Goal: Task Accomplishment & Management: Manage account settings

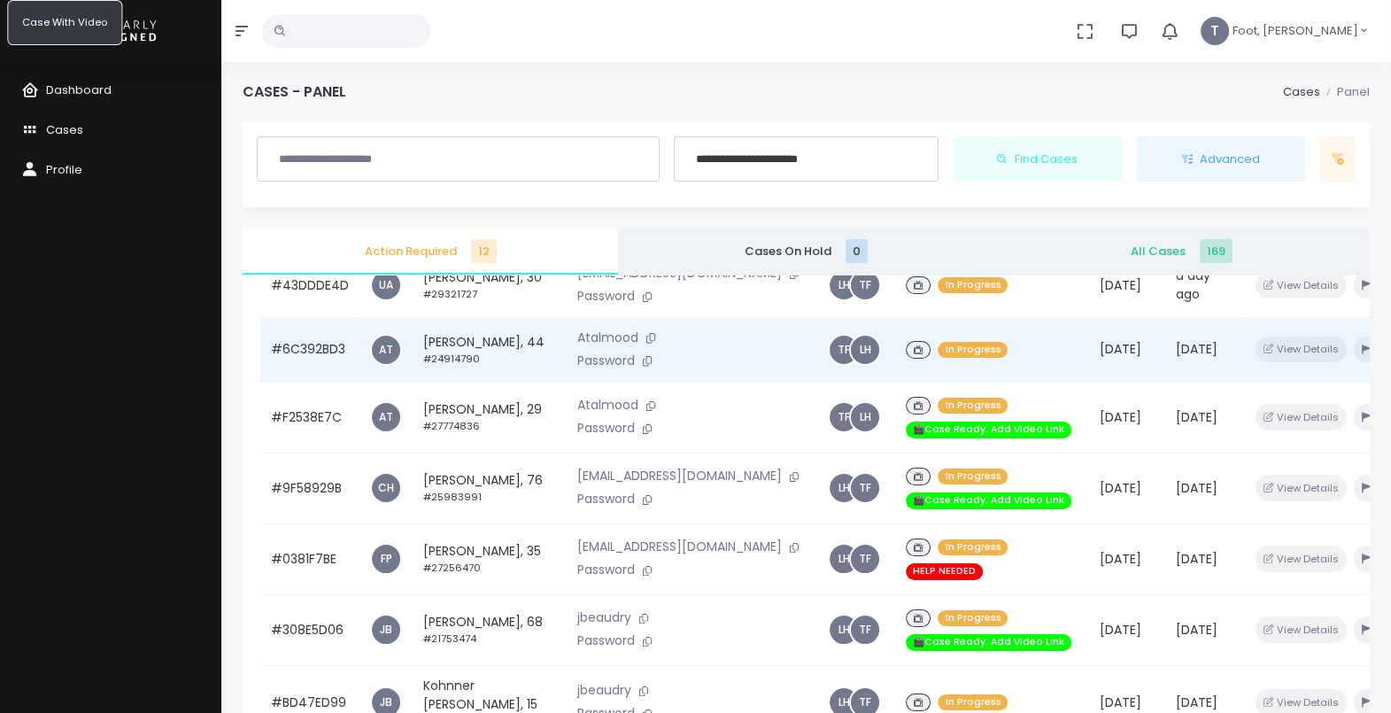
scroll to position [355, 0]
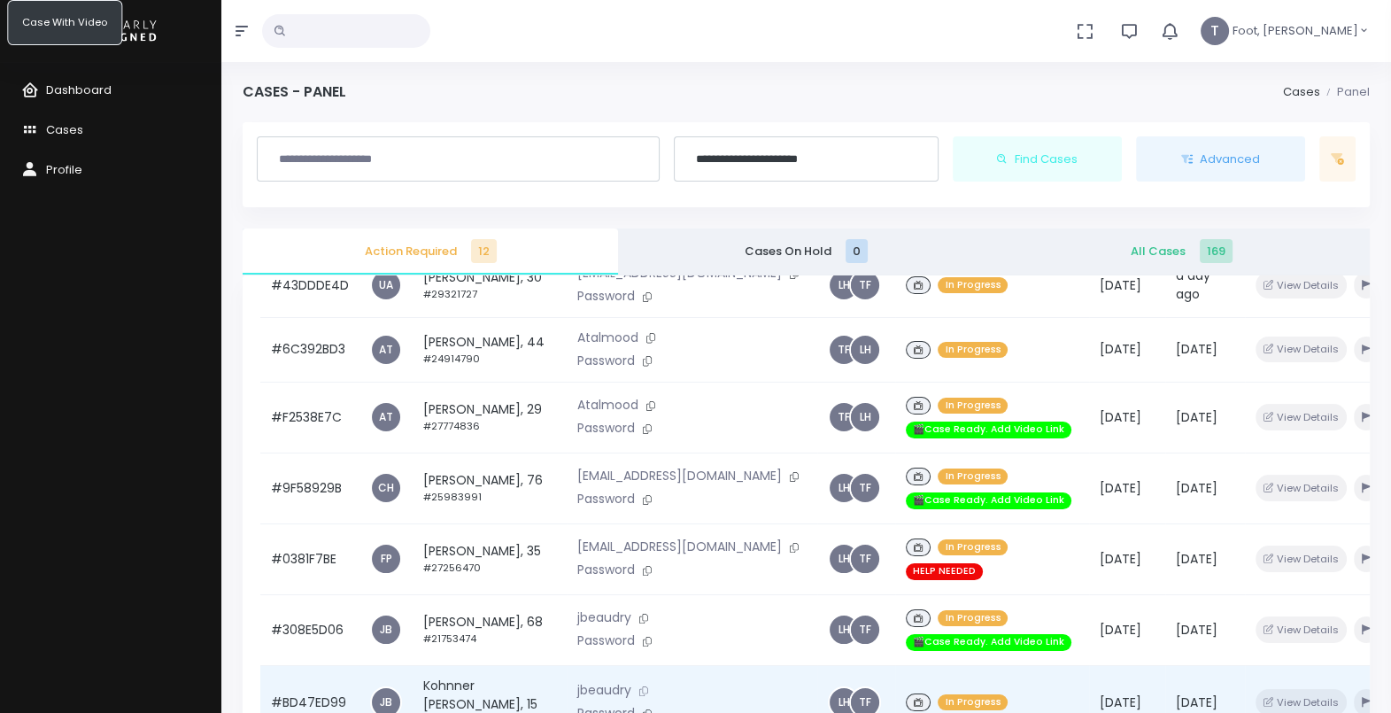
click at [639, 686] on icon at bounding box center [643, 691] width 9 height 10
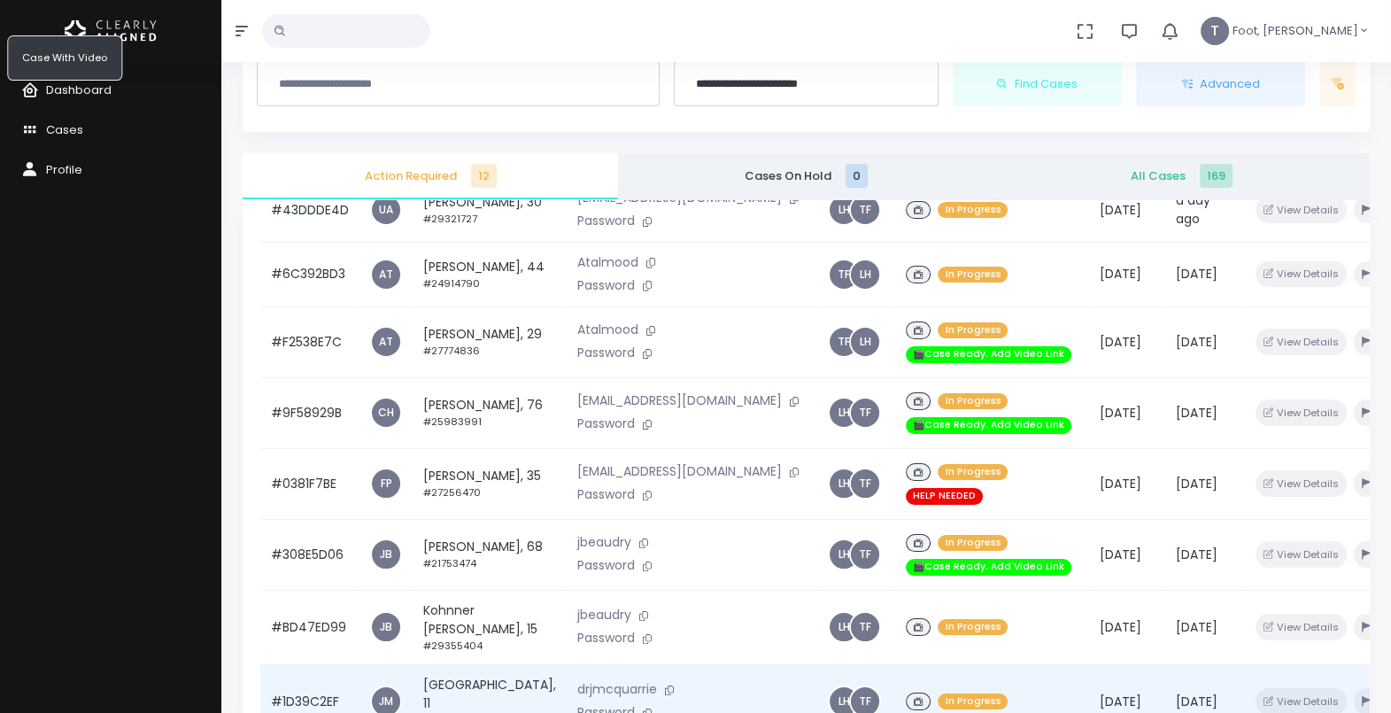
scroll to position [110, 0]
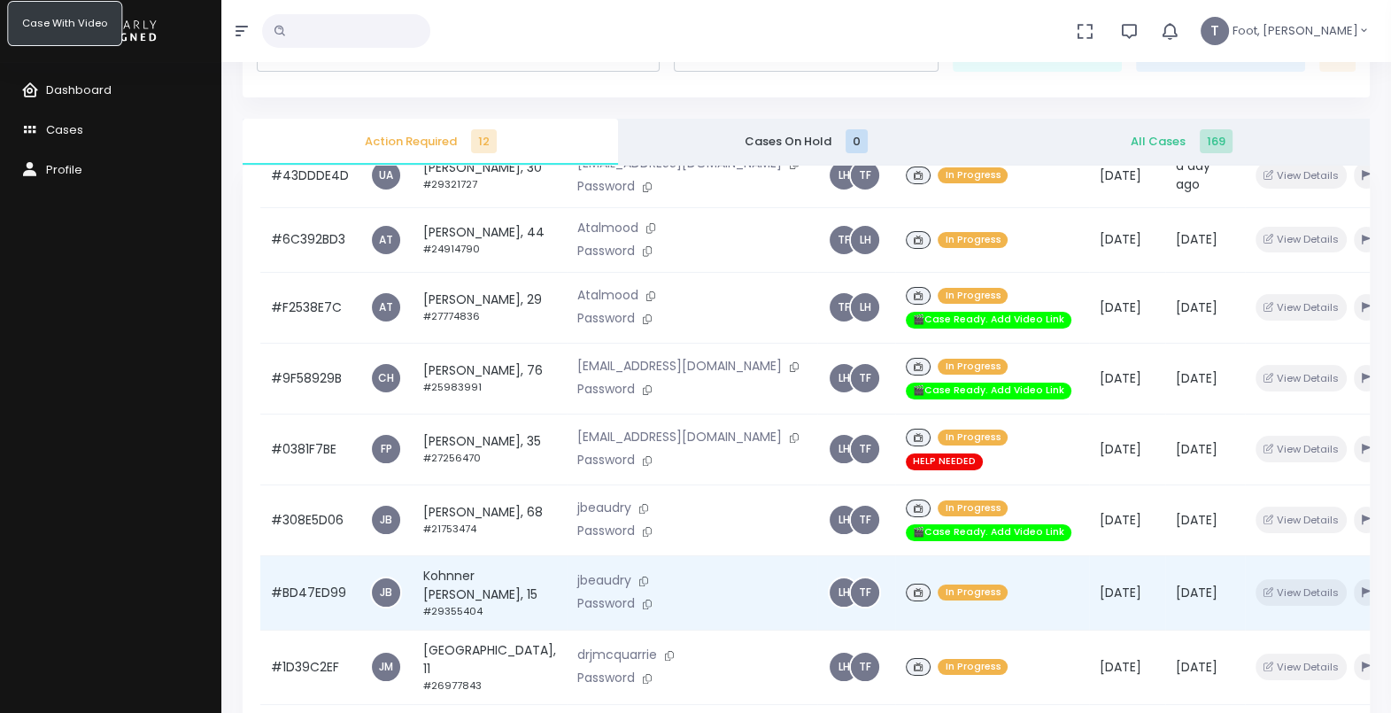
click at [446, 555] on td "Kohnner [PERSON_NAME], 15 #29355404" at bounding box center [490, 592] width 154 height 74
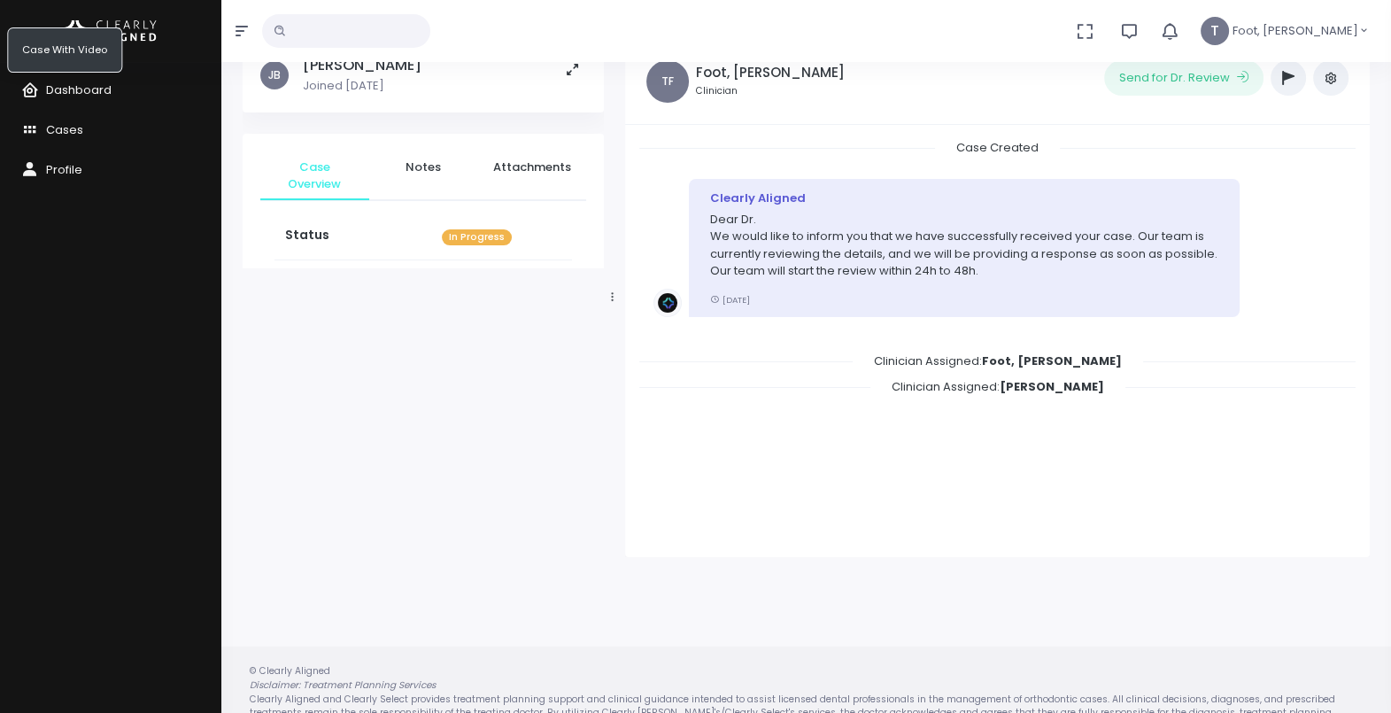
scroll to position [110, 0]
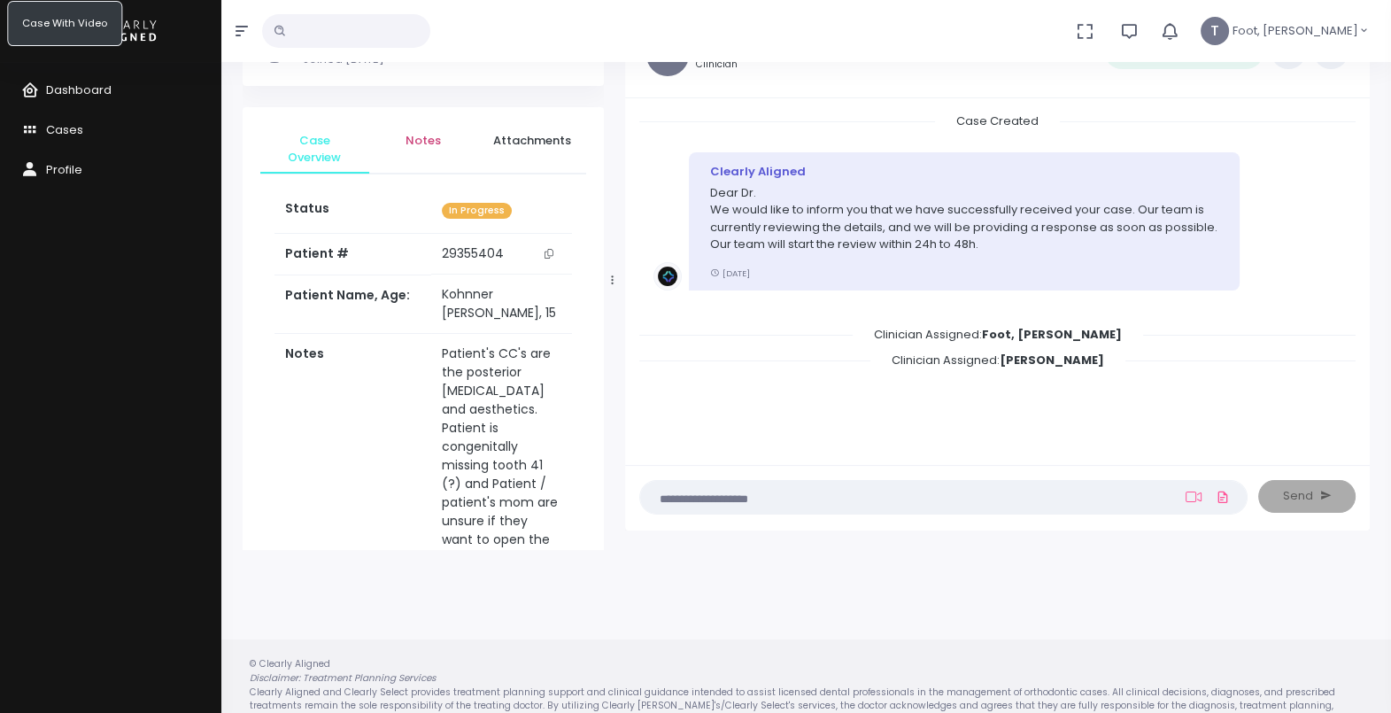
click at [438, 132] on span "Notes" at bounding box center [423, 141] width 81 height 18
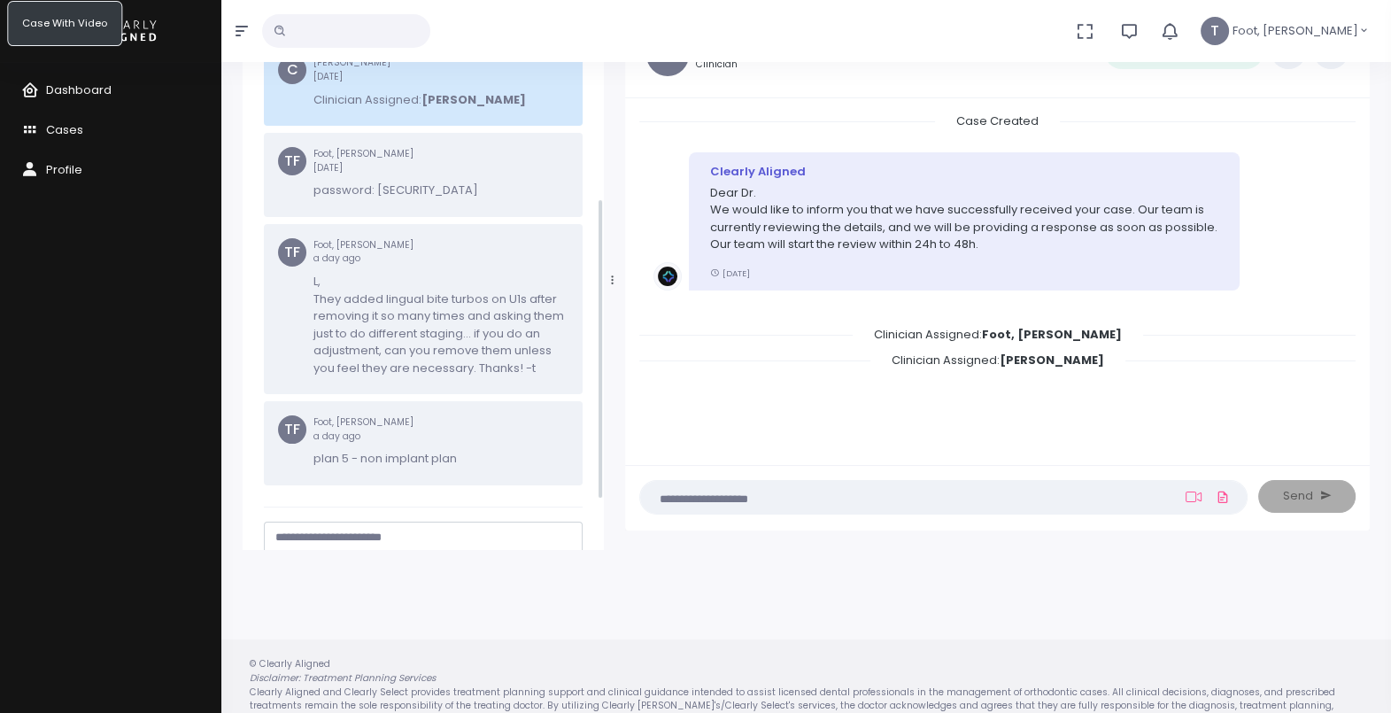
scroll to position [420, 0]
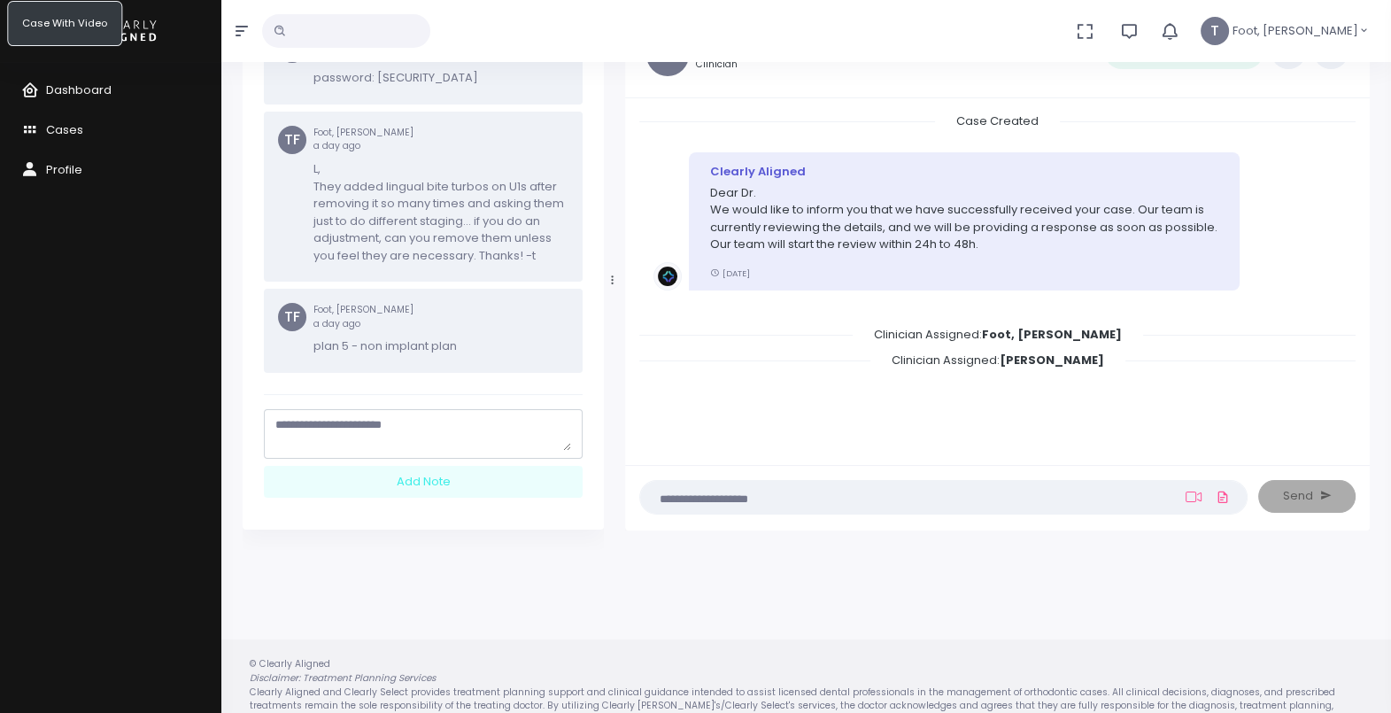
click at [485, 422] on textarea "scrollable content" at bounding box center [423, 433] width 296 height 35
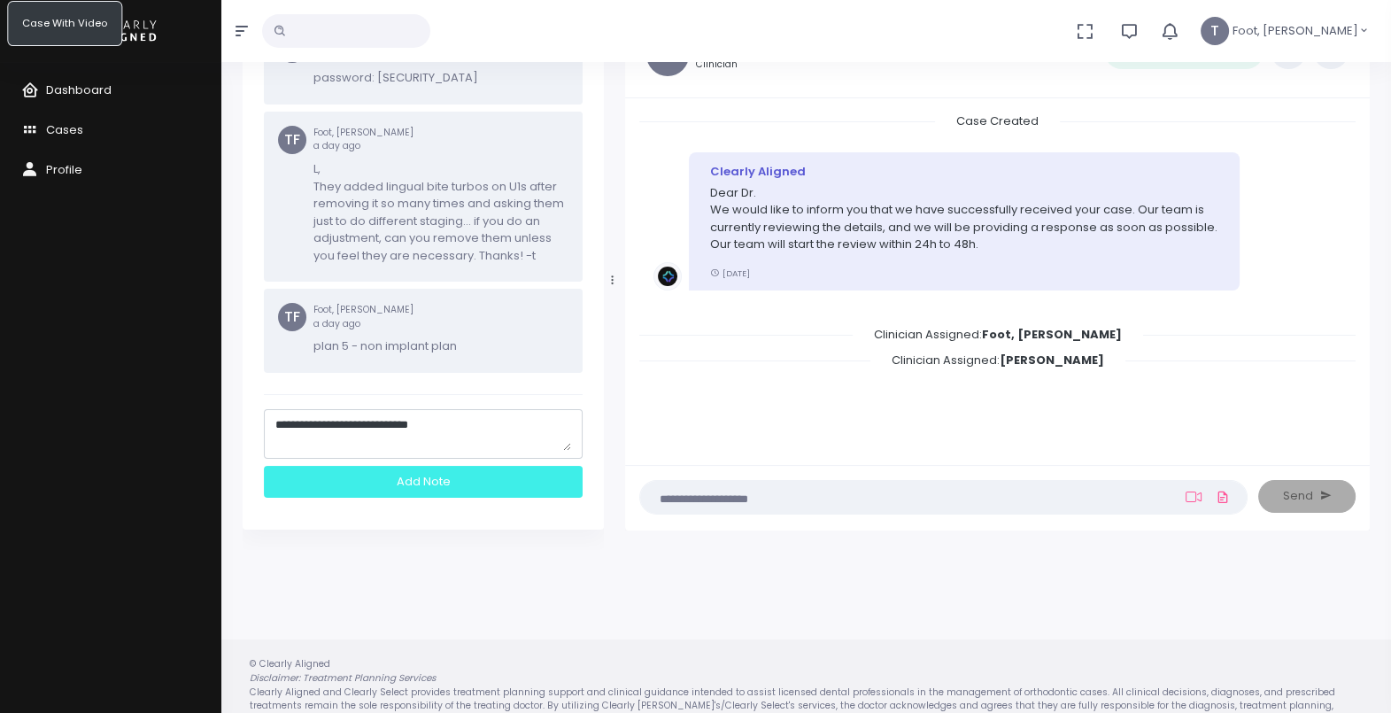
type textarea "**********"
click at [428, 478] on div "Add Note" at bounding box center [423, 482] width 319 height 33
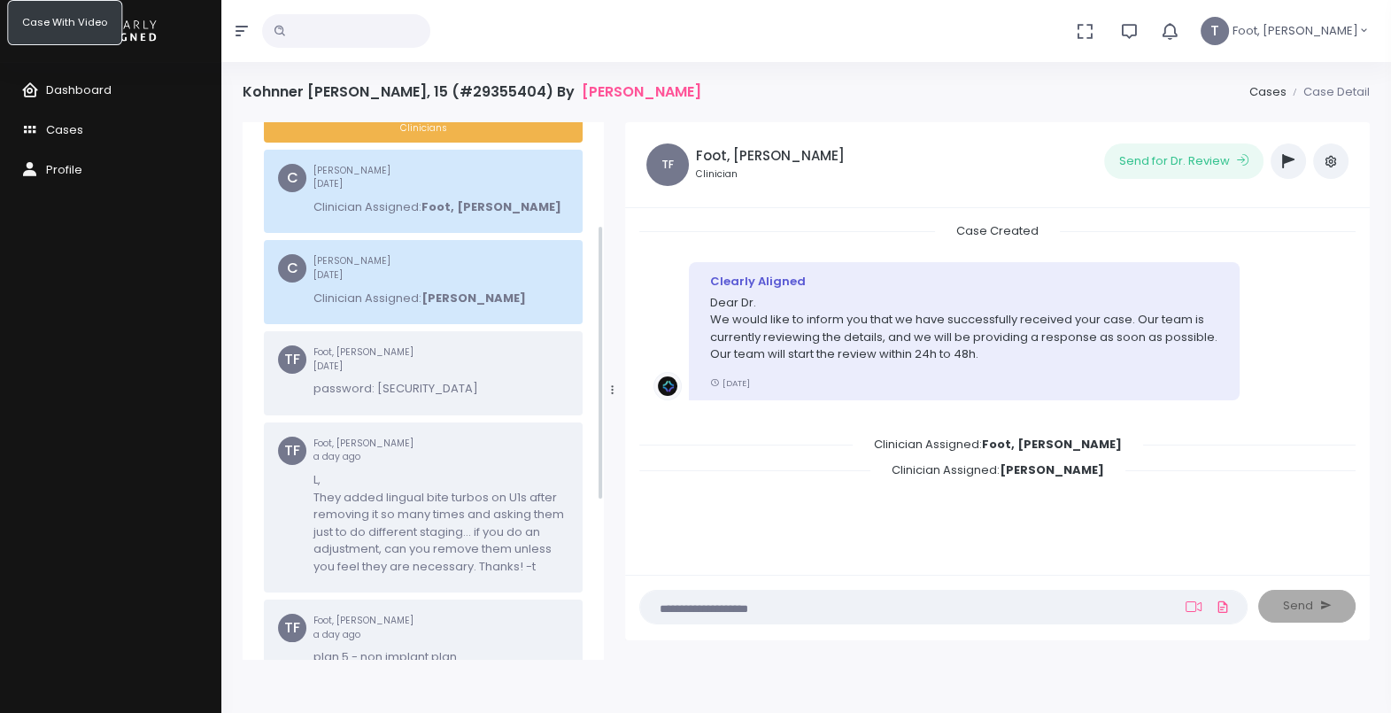
scroll to position [198, 0]
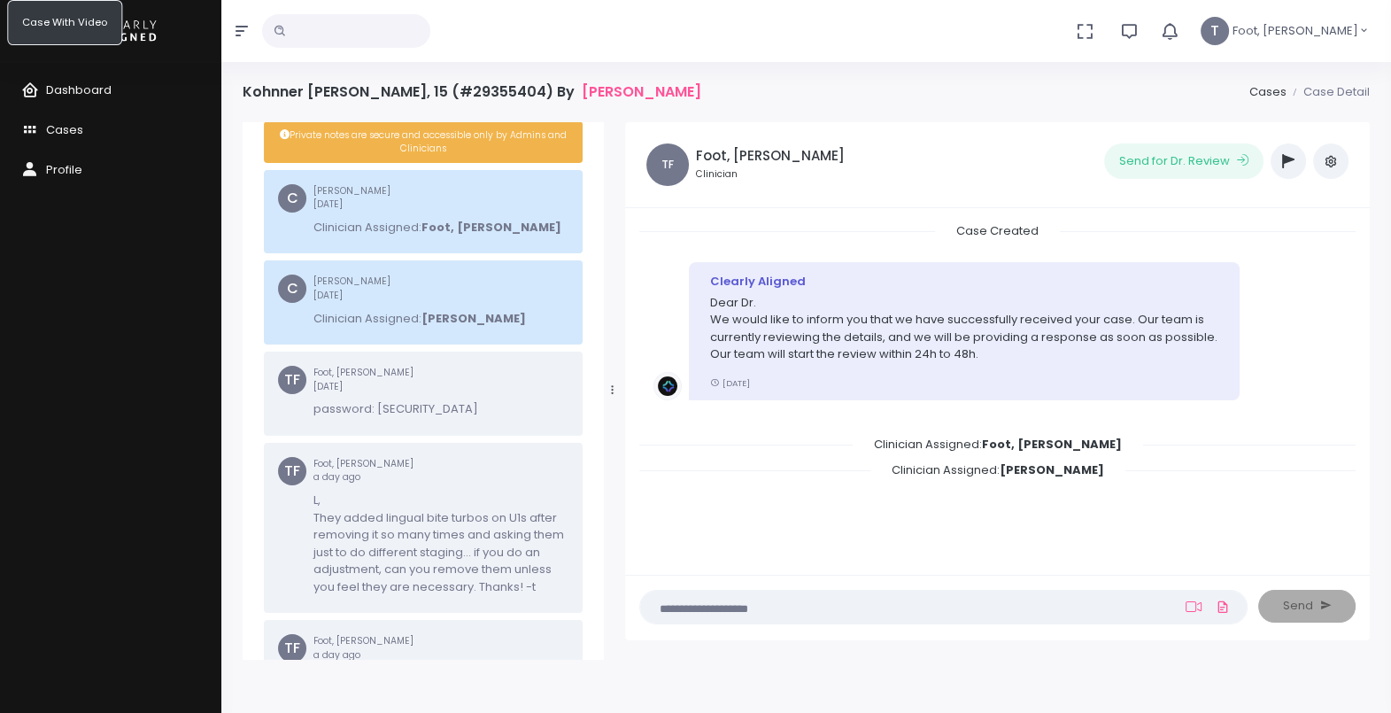
click at [1290, 165] on icon "button" at bounding box center [1288, 161] width 12 height 14
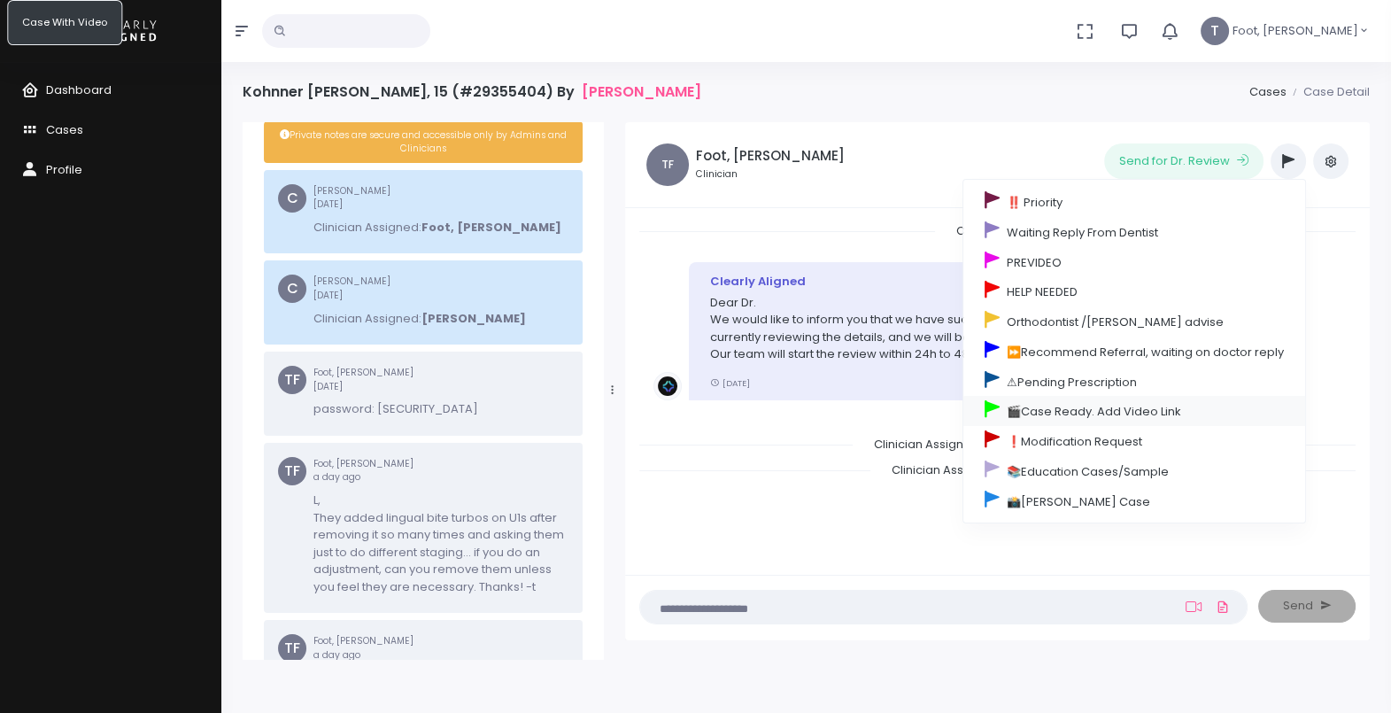
click at [1086, 413] on link "🎬Case Ready. Add Video Link" at bounding box center [1134, 411] width 342 height 30
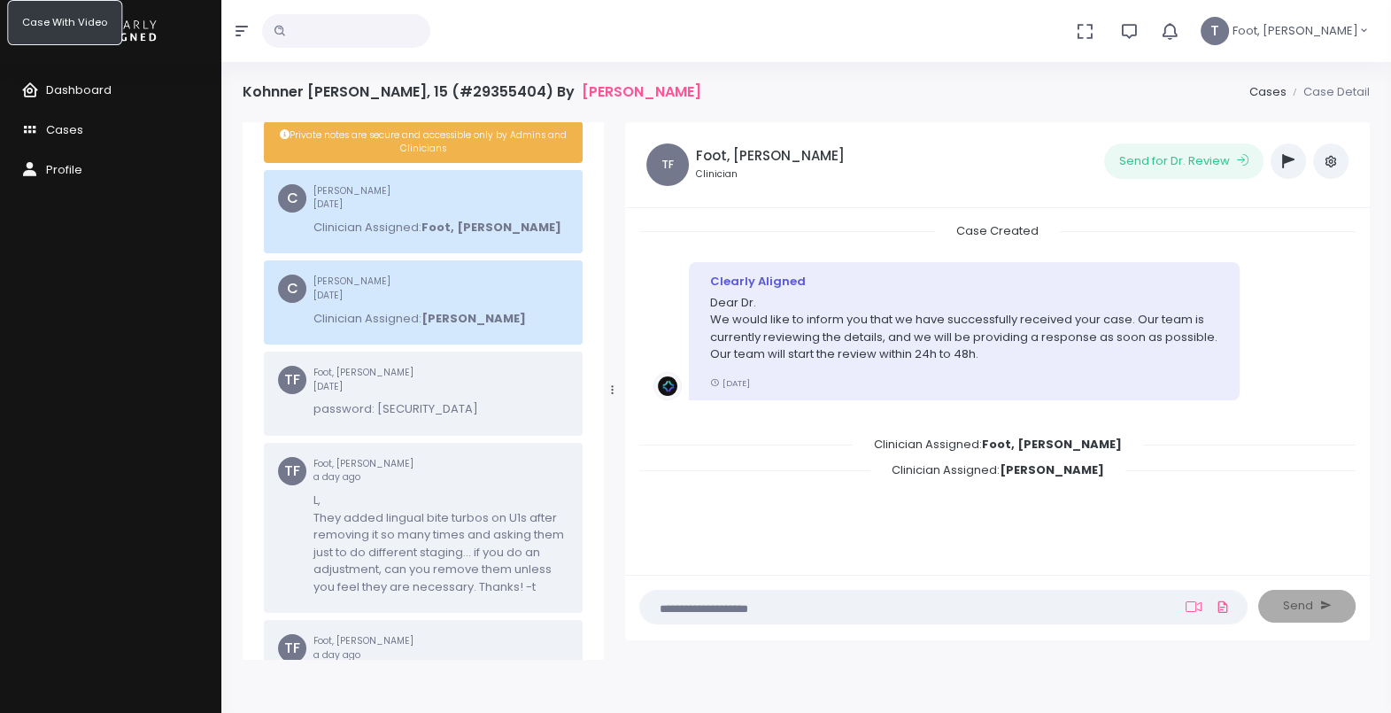
scroll to position [284, 0]
click at [22, 118] on link "Cases" at bounding box center [110, 131] width 221 height 40
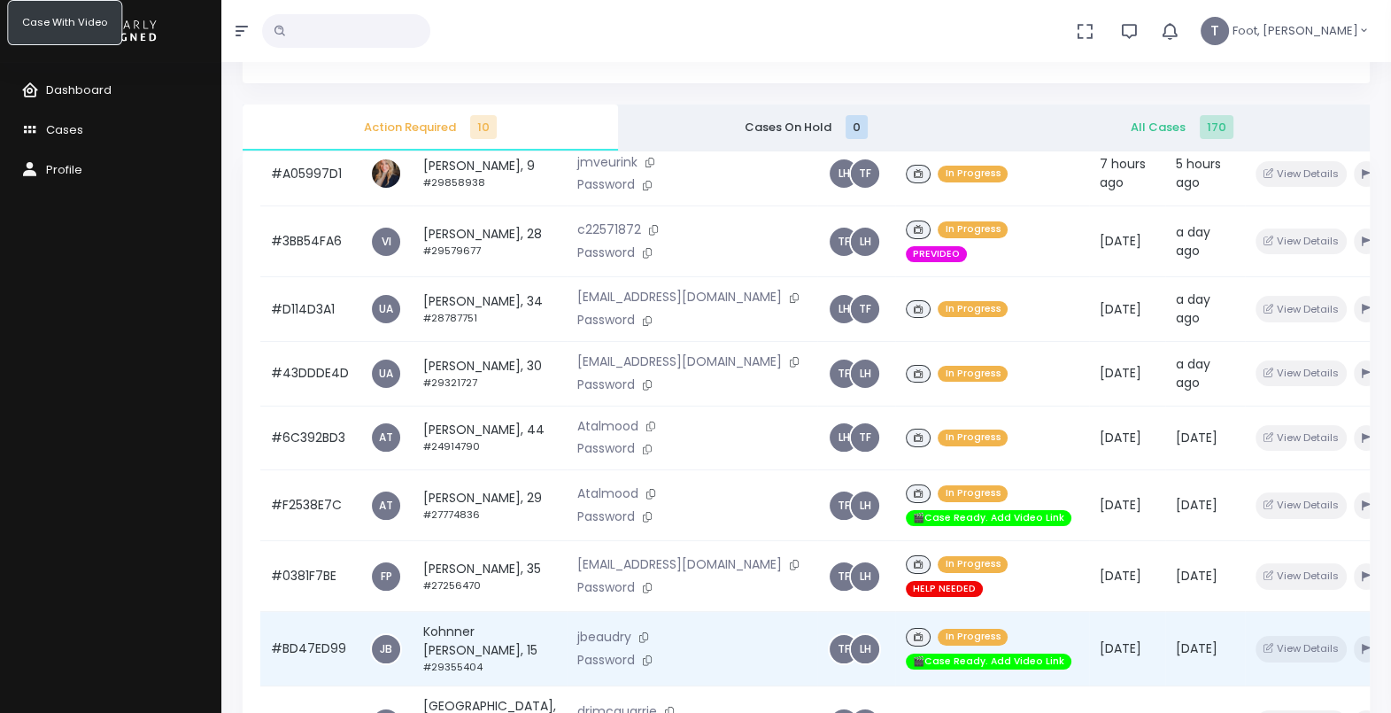
scroll to position [332, 0]
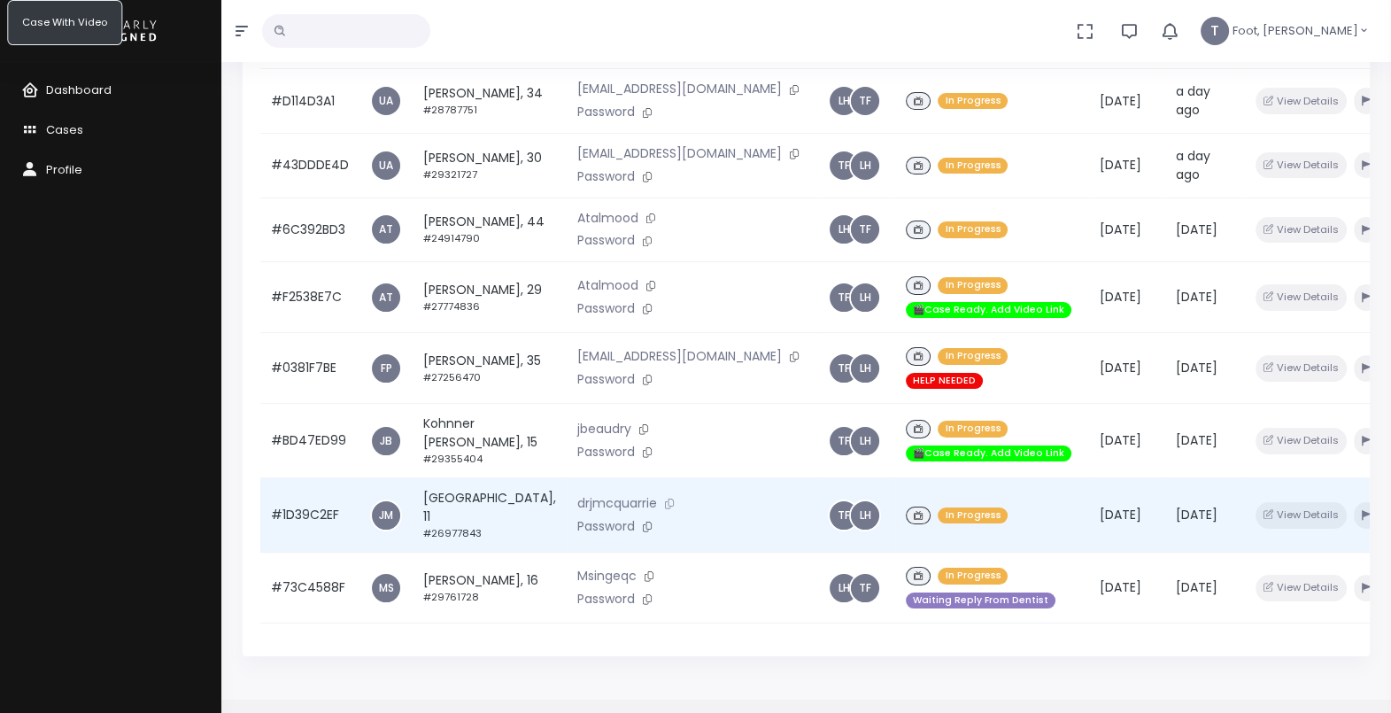
click at [665, 502] on icon at bounding box center [669, 503] width 9 height 10
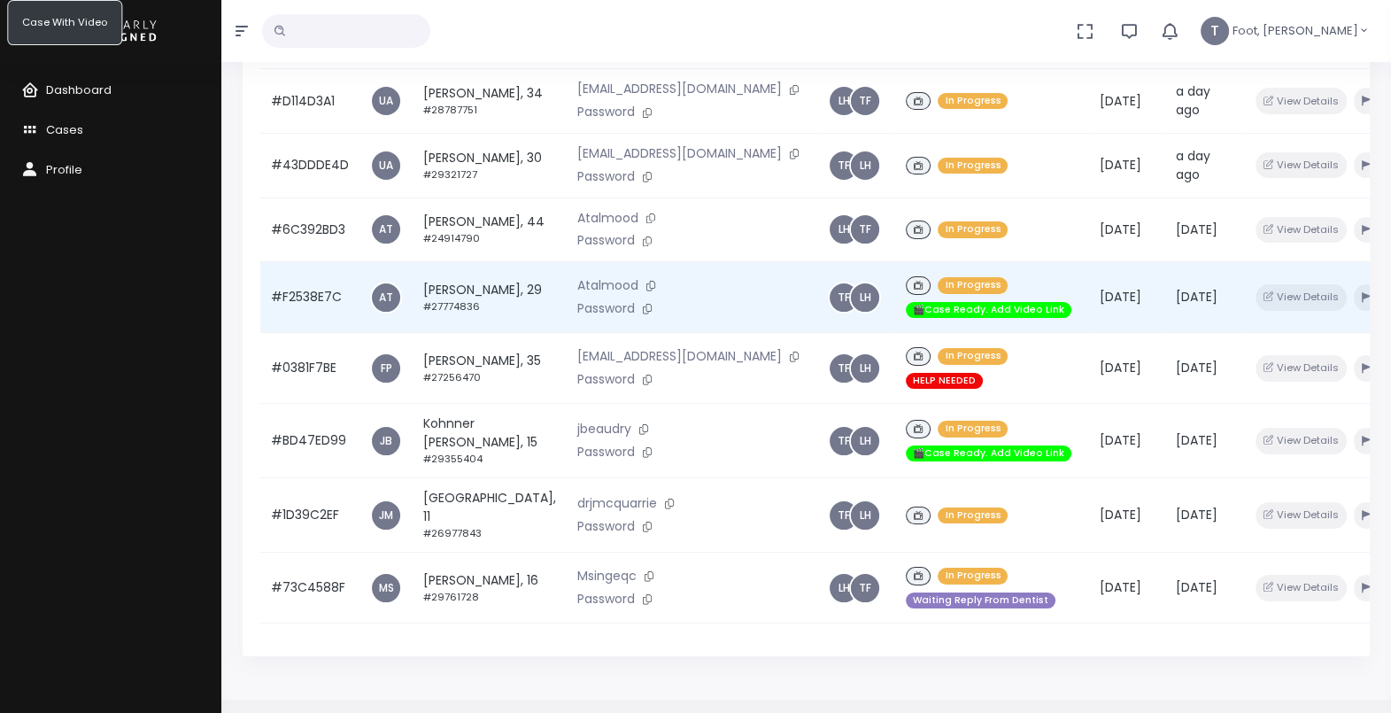
scroll to position [95, 0]
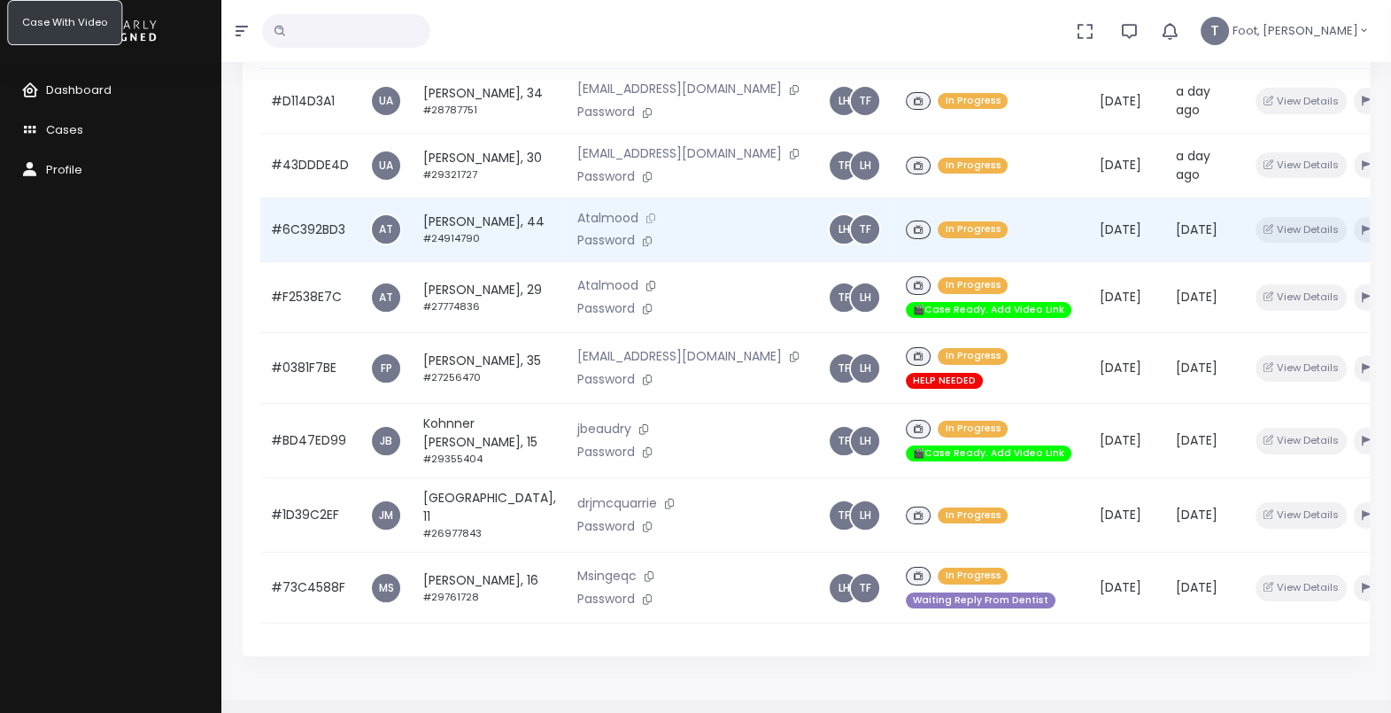
click at [646, 223] on icon at bounding box center [650, 218] width 9 height 10
click at [452, 262] on td "[PERSON_NAME], 44 #24914790" at bounding box center [490, 229] width 154 height 65
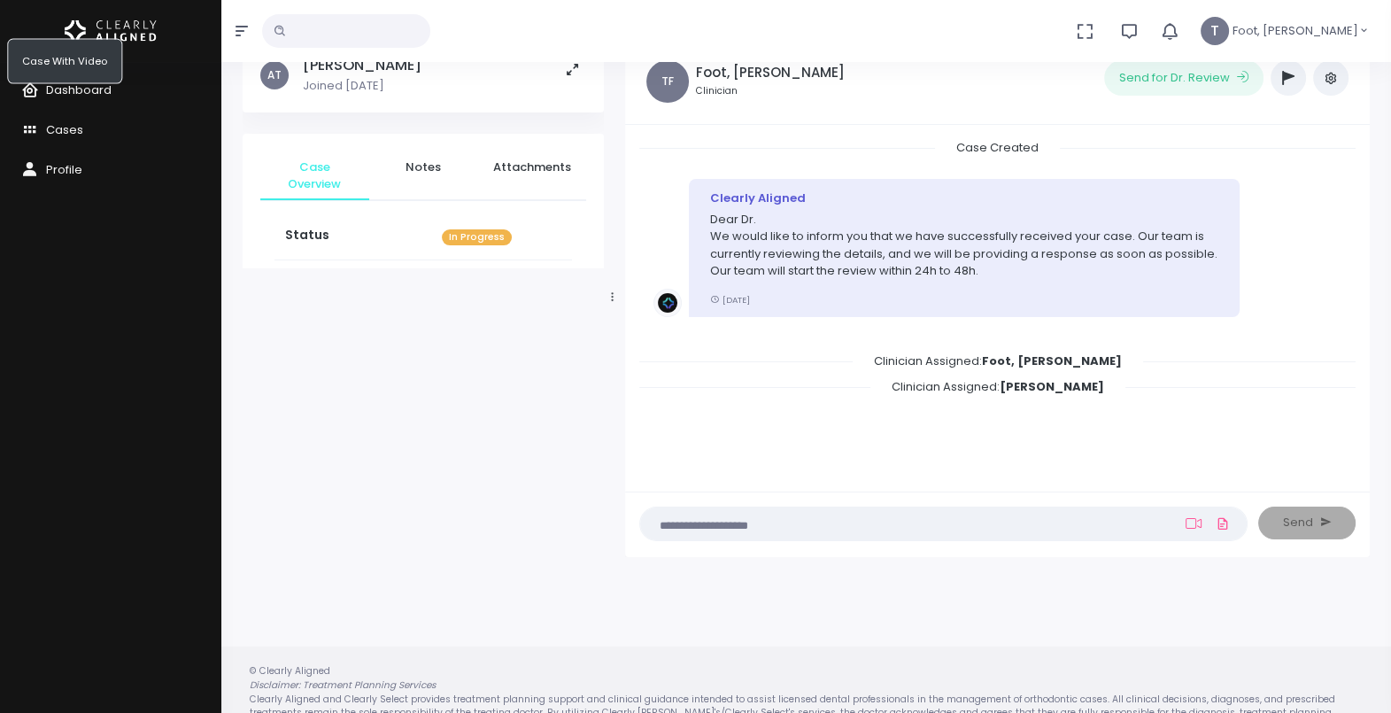
scroll to position [141, 0]
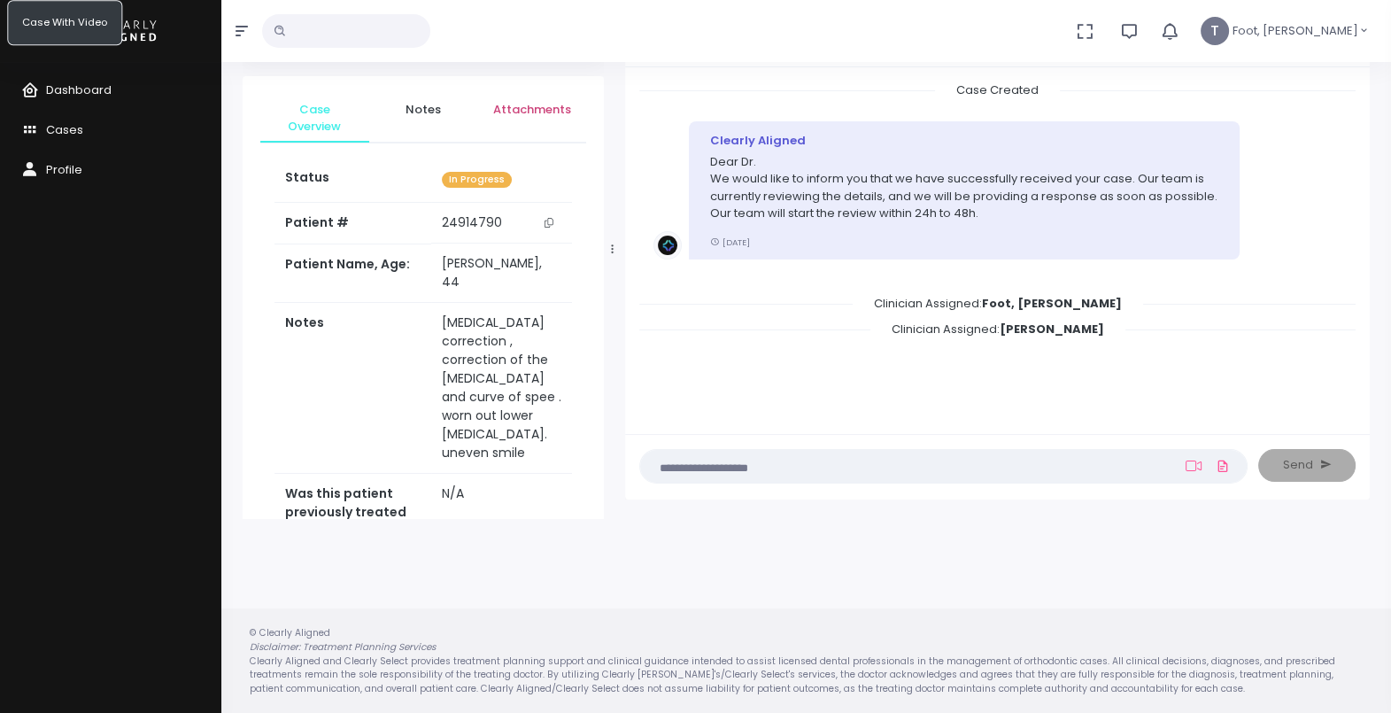
click at [535, 115] on span "Attachments" at bounding box center [532, 110] width 81 height 18
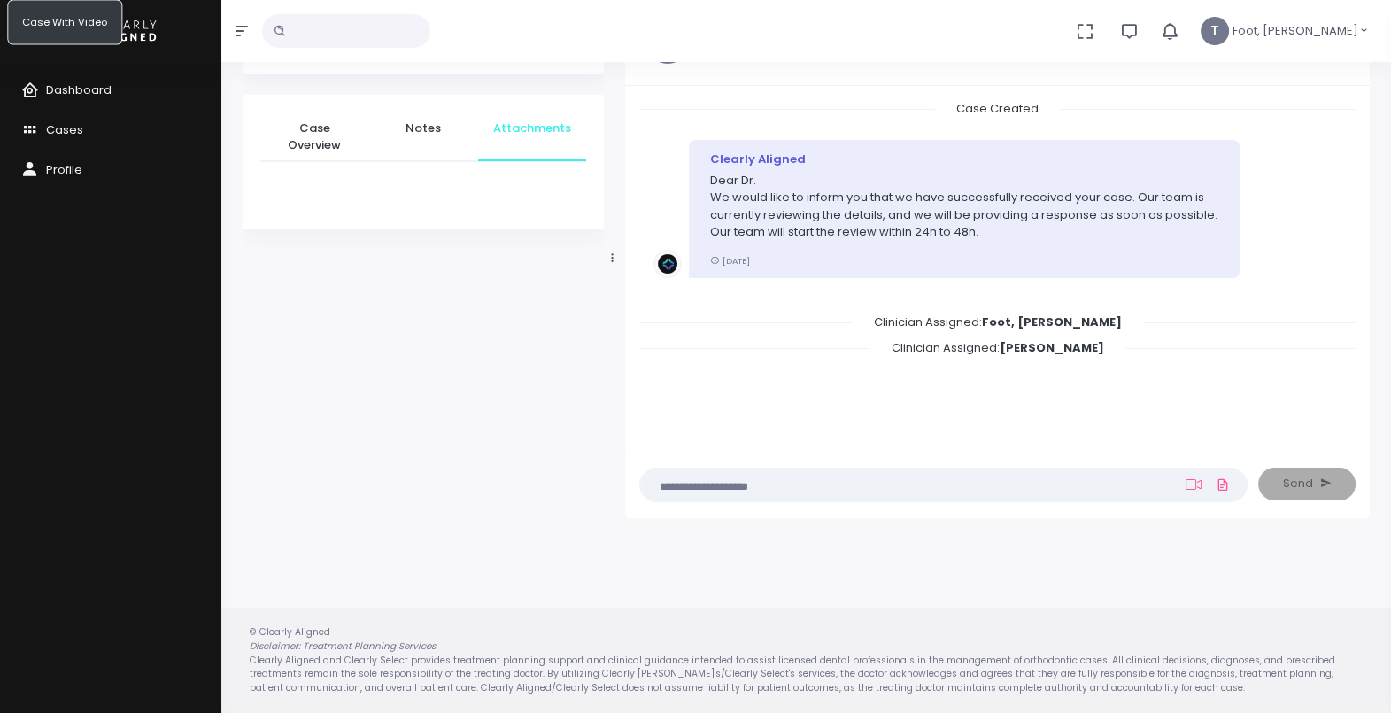
scroll to position [121, 0]
click at [434, 127] on span "Notes" at bounding box center [423, 129] width 81 height 18
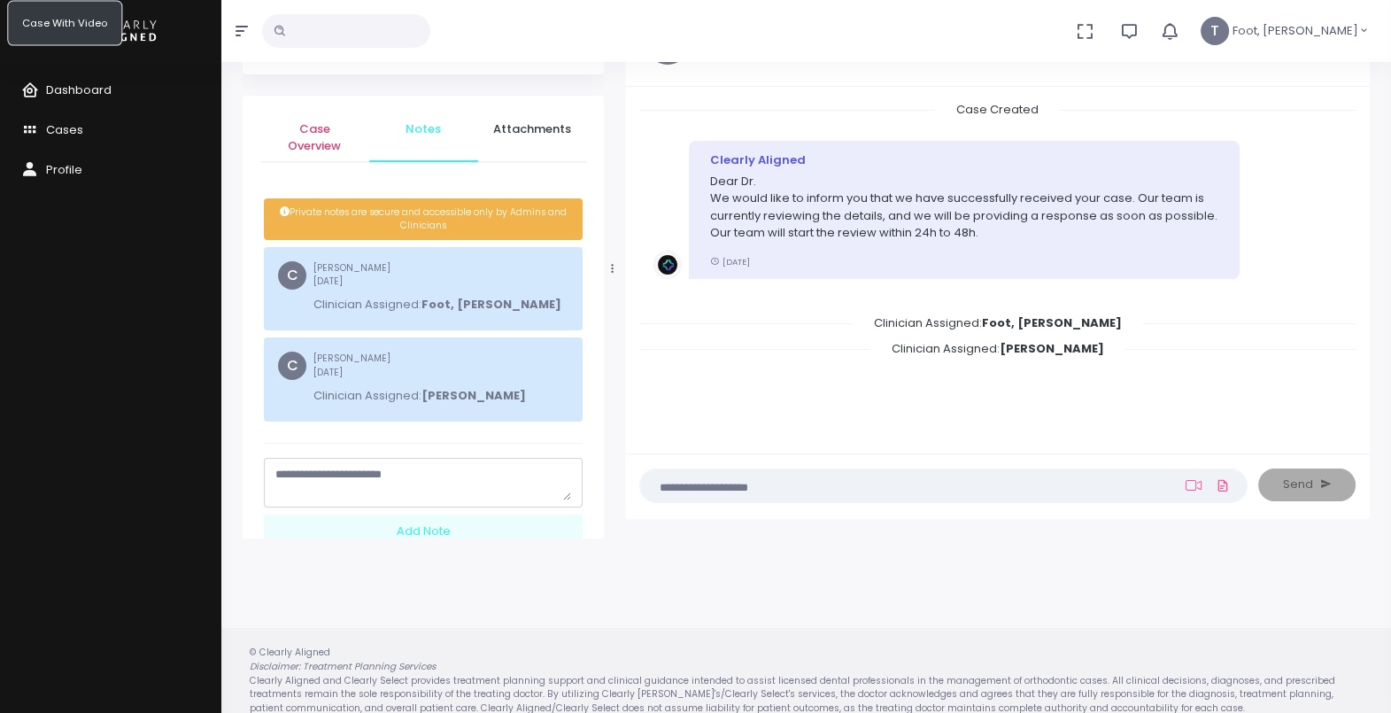
click at [341, 127] on span "Case Overview" at bounding box center [314, 137] width 81 height 35
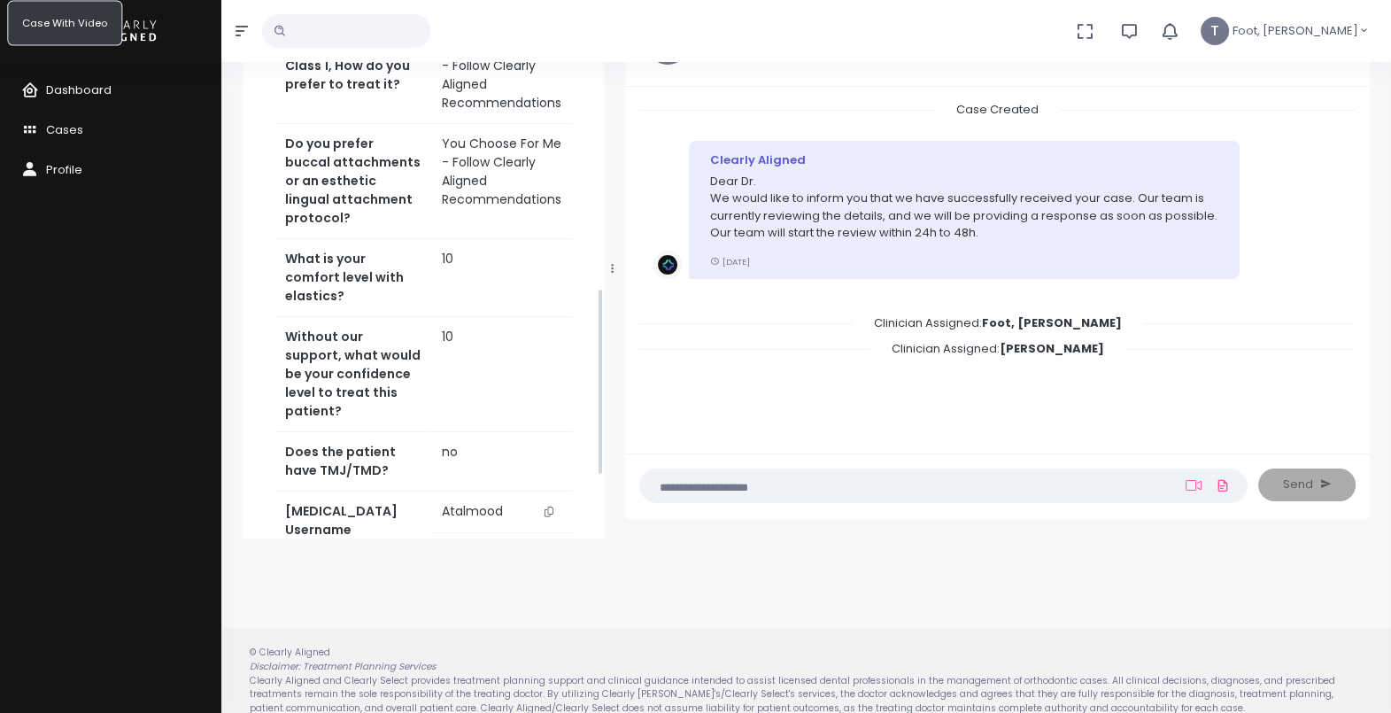
scroll to position [884, 0]
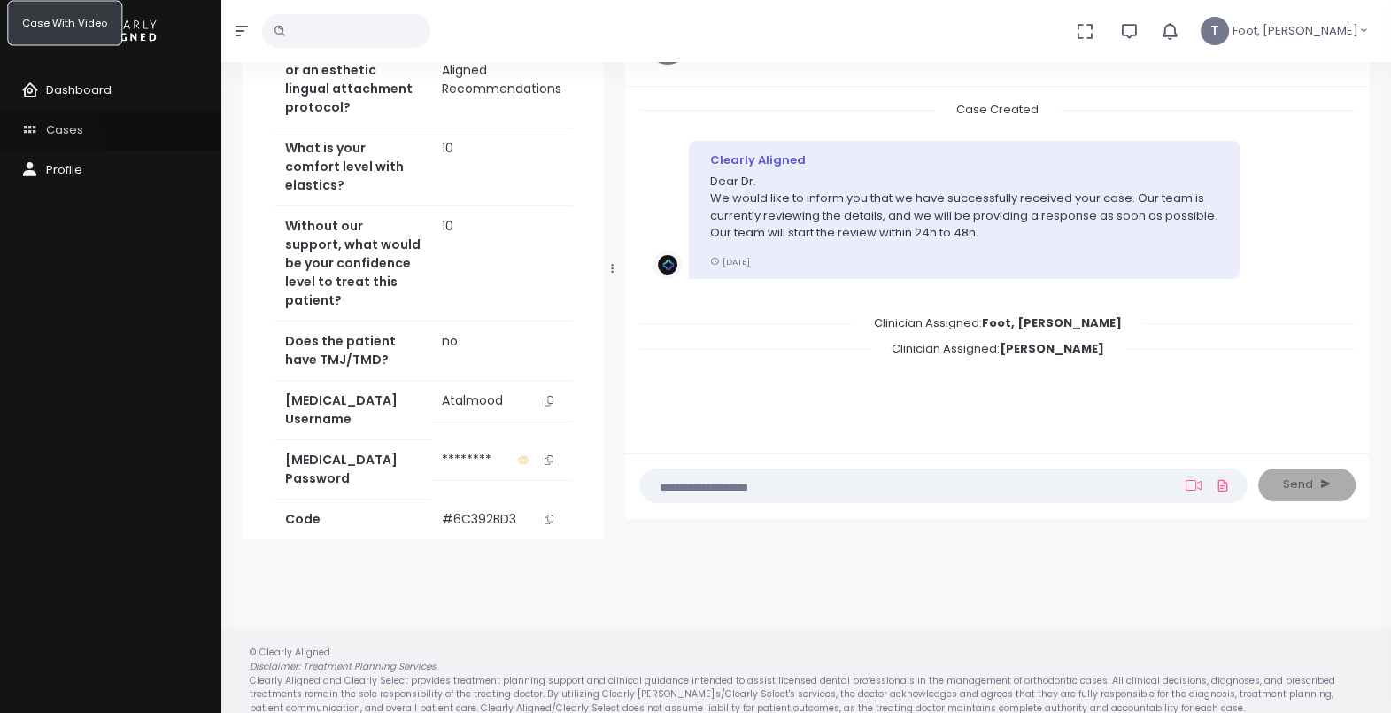
click at [50, 141] on link "Cases" at bounding box center [110, 131] width 221 height 40
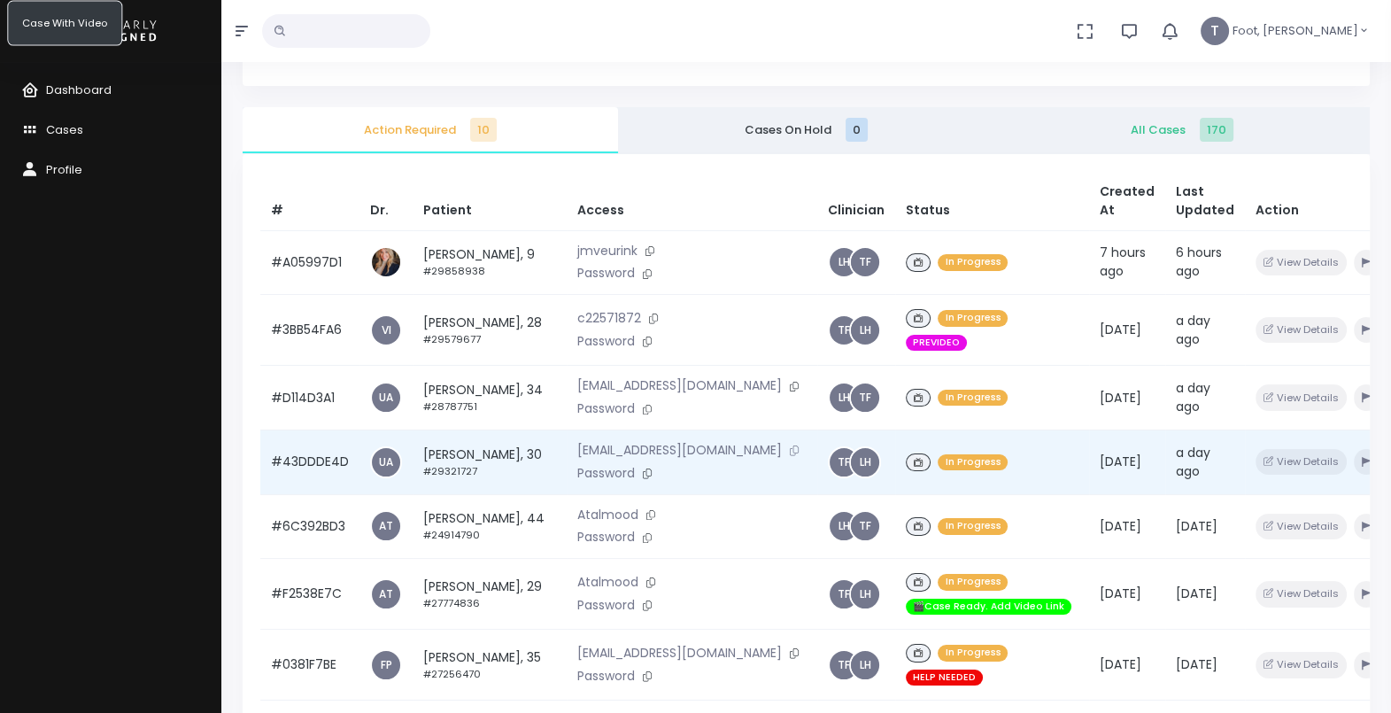
click at [790, 455] on icon at bounding box center [794, 450] width 9 height 10
click at [455, 494] on td "[PERSON_NAME], 30 #29321727" at bounding box center [490, 461] width 154 height 65
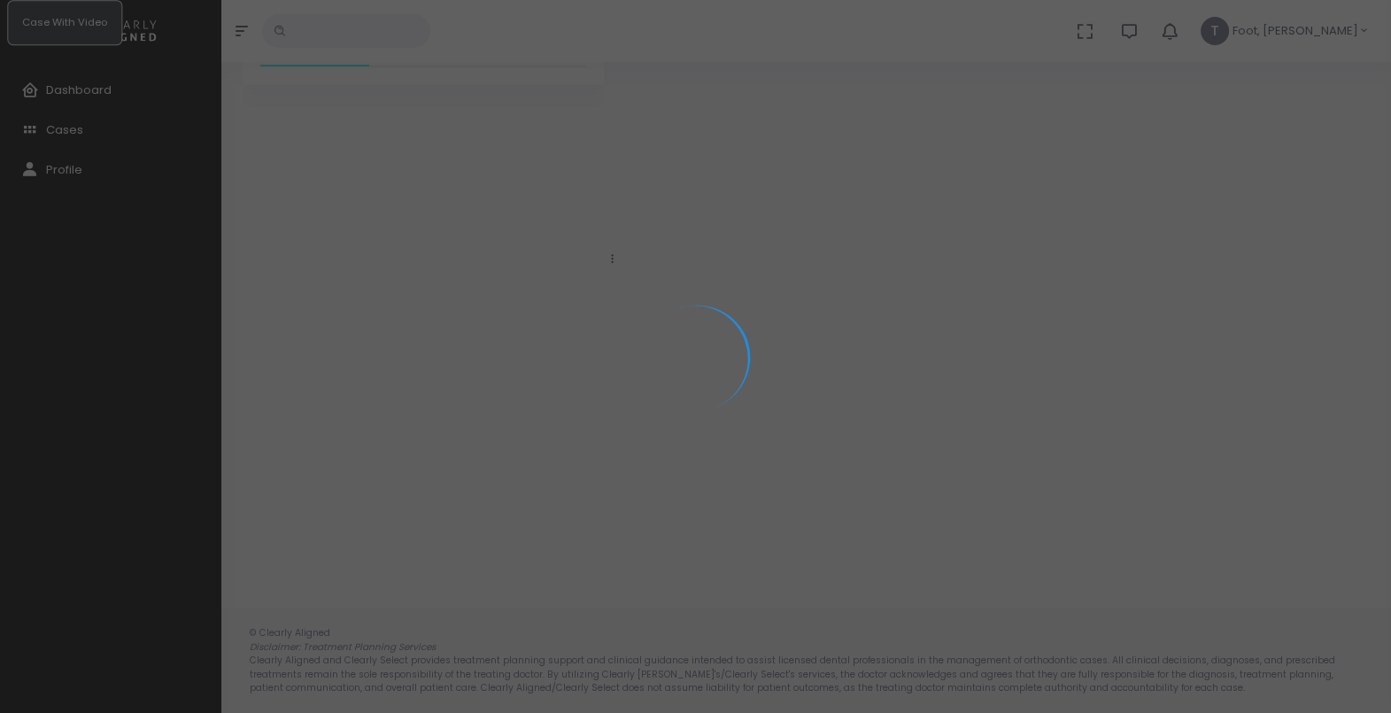
scroll to position [121, 0]
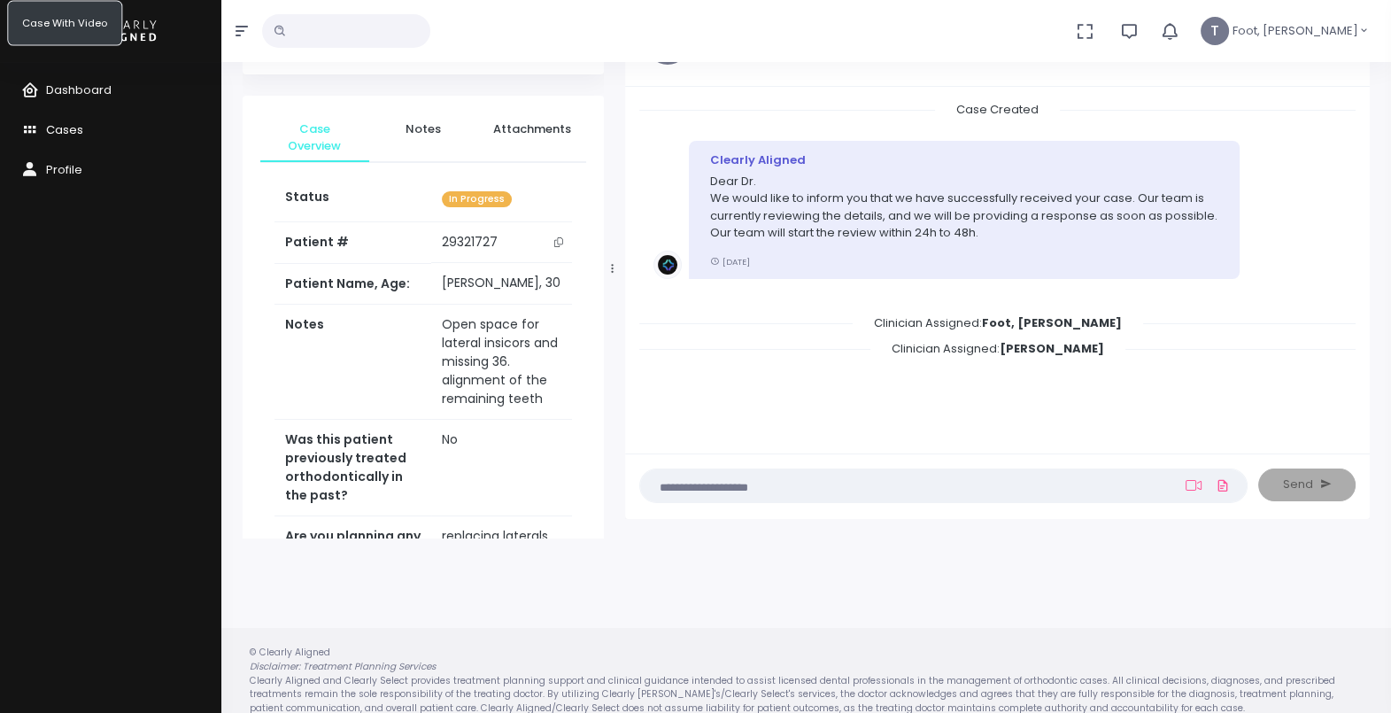
click at [71, 137] on span "Cases" at bounding box center [64, 129] width 37 height 17
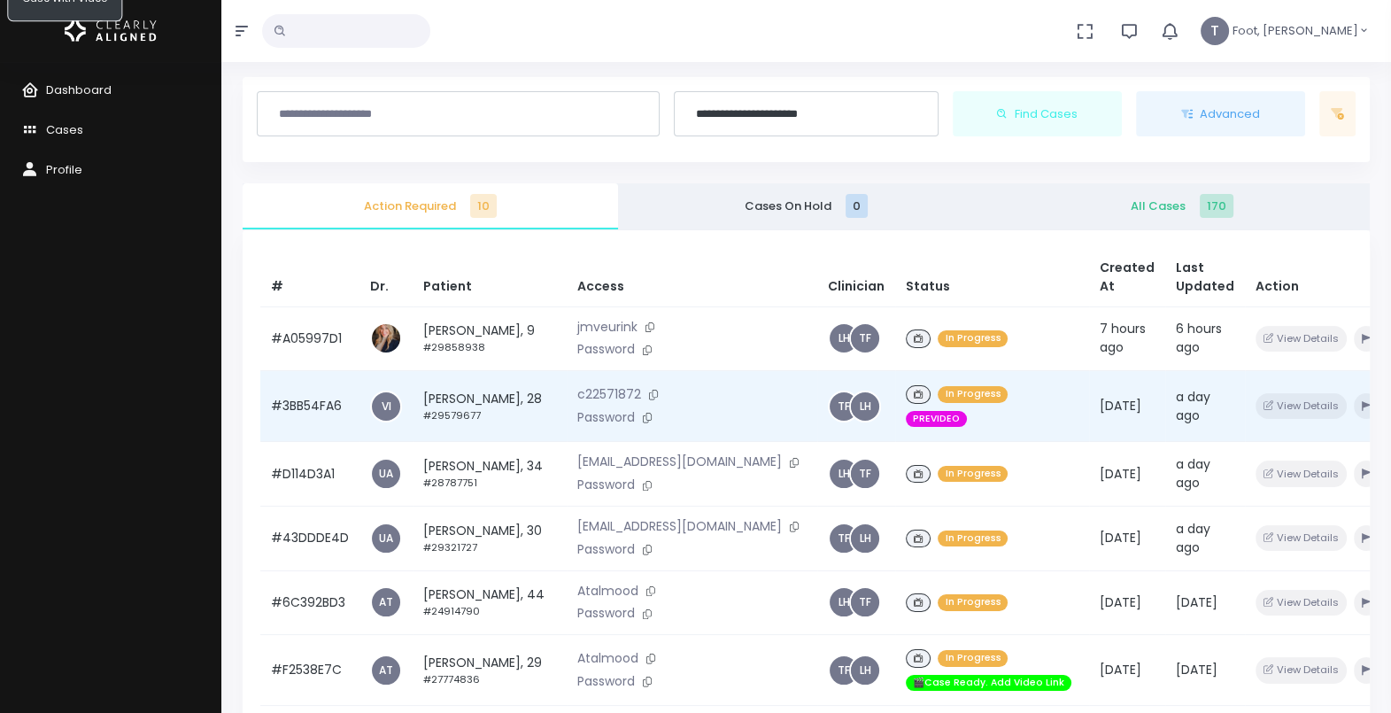
scroll to position [11, 0]
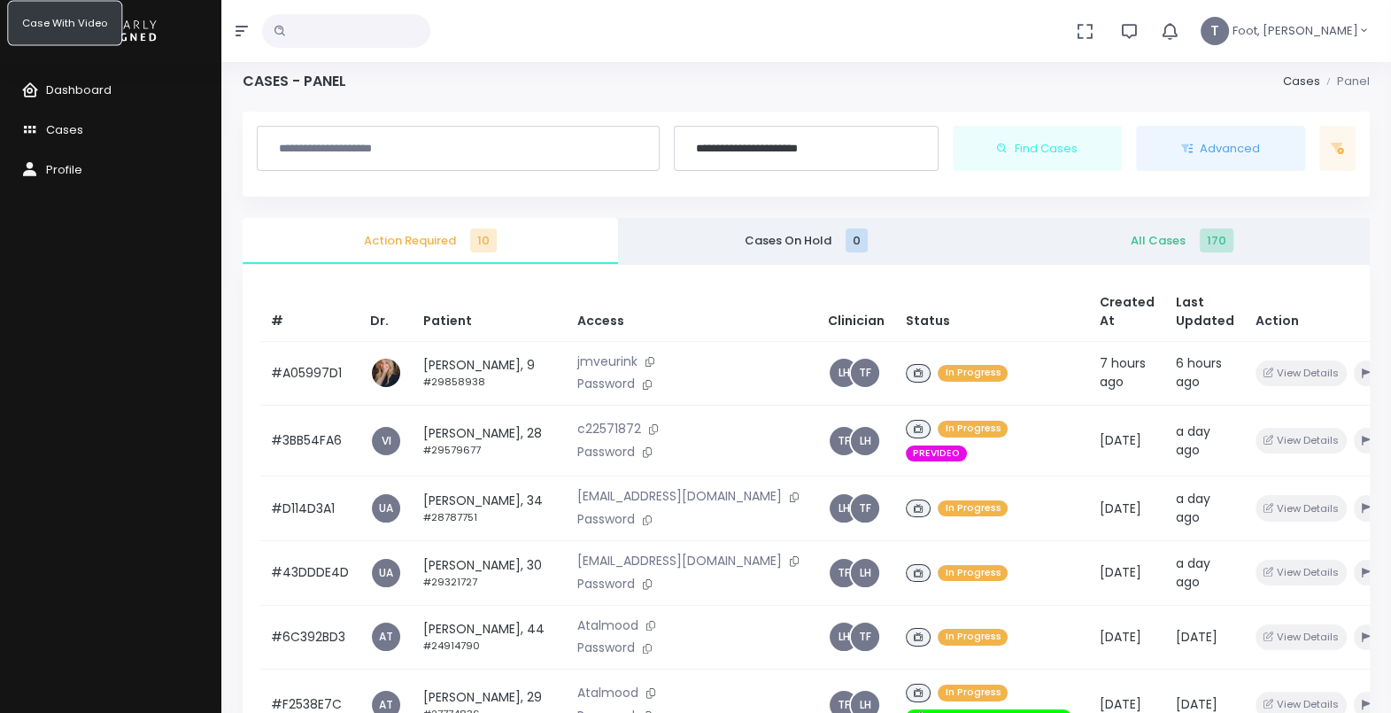
click at [1179, 31] on icon "button" at bounding box center [1169, 30] width 19 height 19
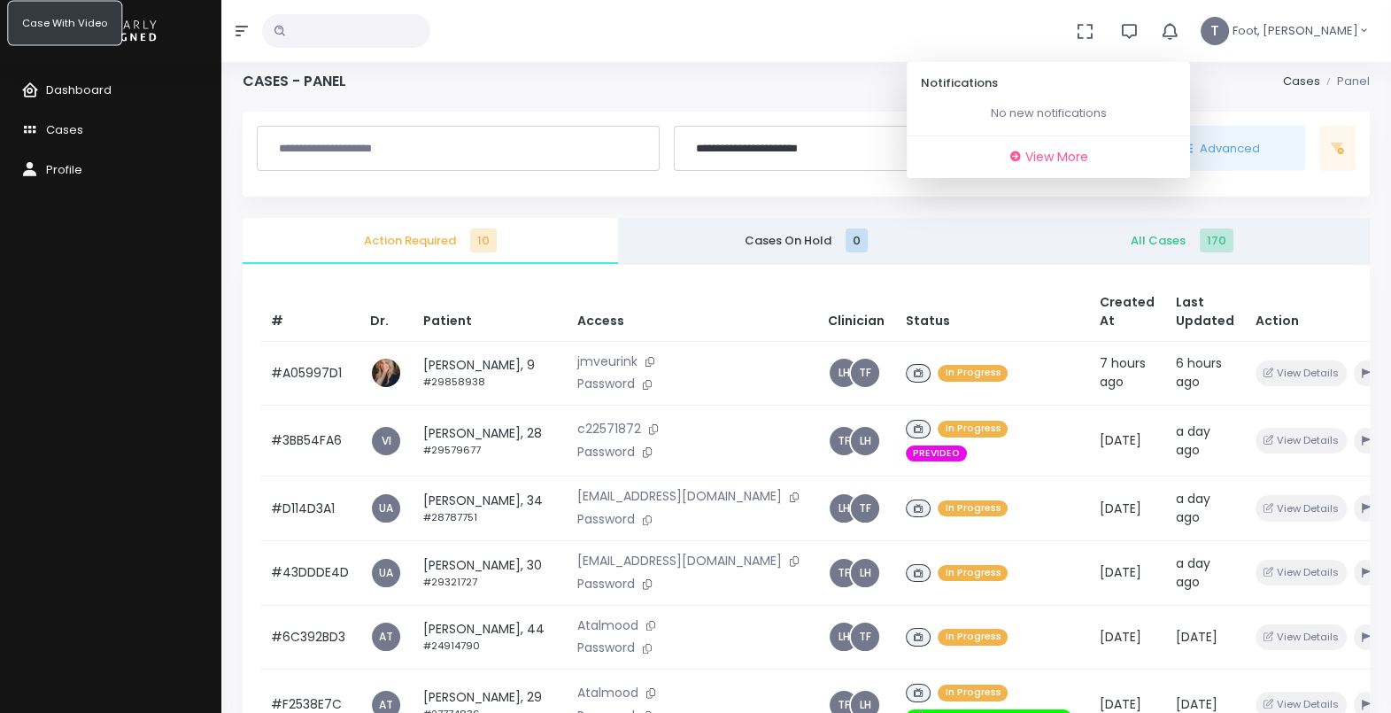
click at [1179, 31] on icon "button" at bounding box center [1169, 30] width 19 height 19
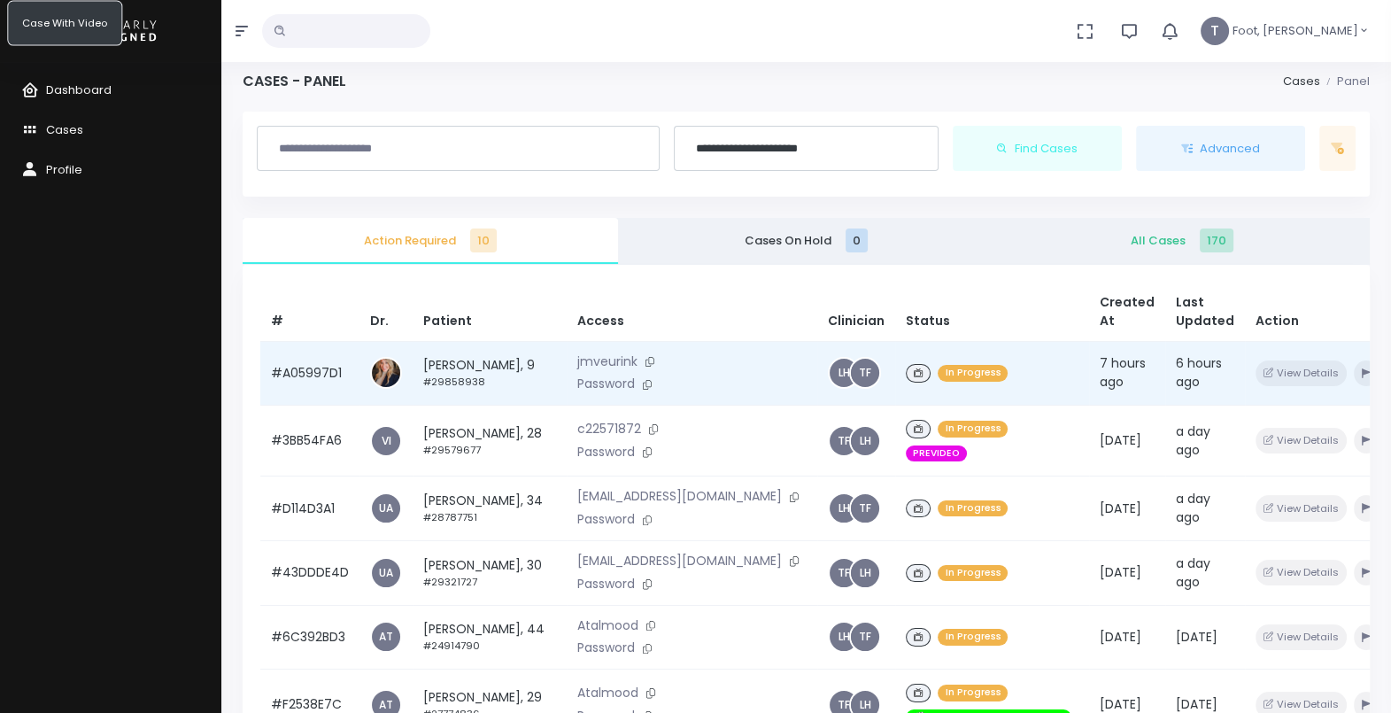
click at [483, 367] on td "[PERSON_NAME], 9 #29858938" at bounding box center [490, 373] width 154 height 65
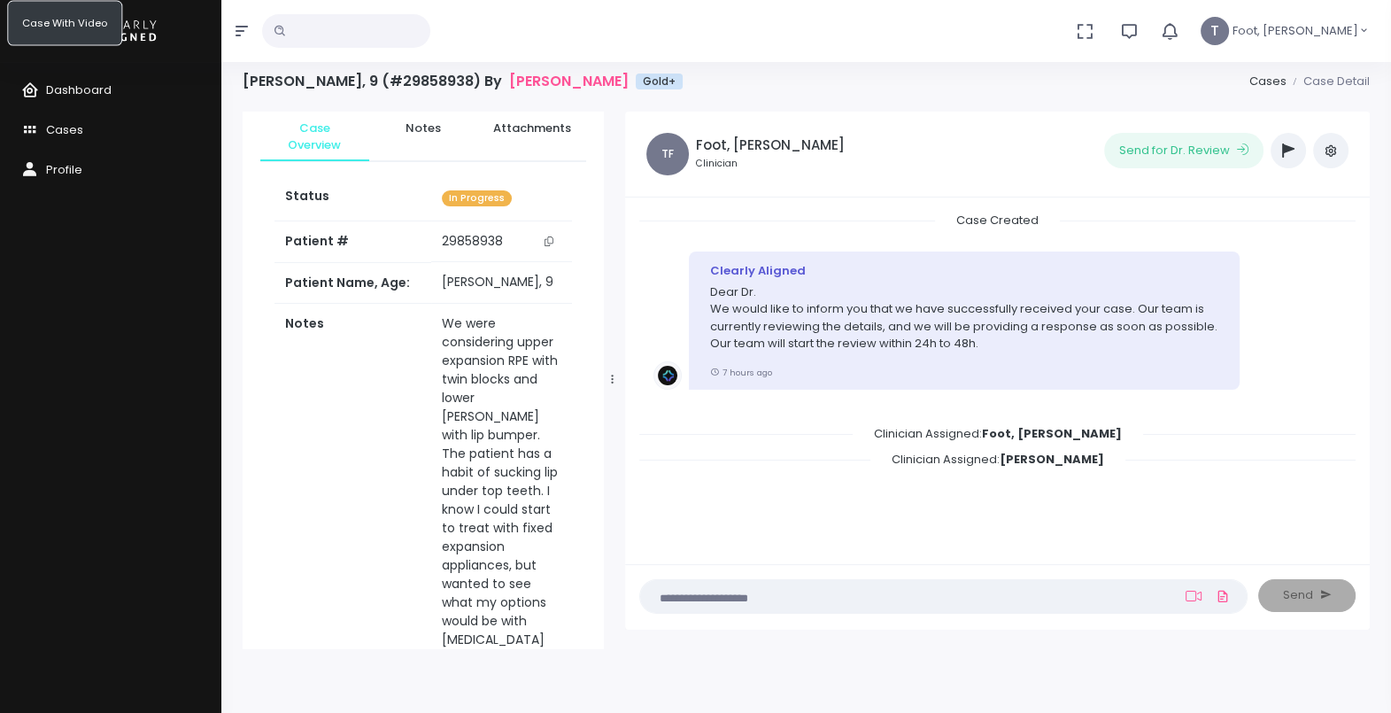
scroll to position [110, 0]
click at [552, 242] on icon "scrollable content" at bounding box center [548, 243] width 9 height 10
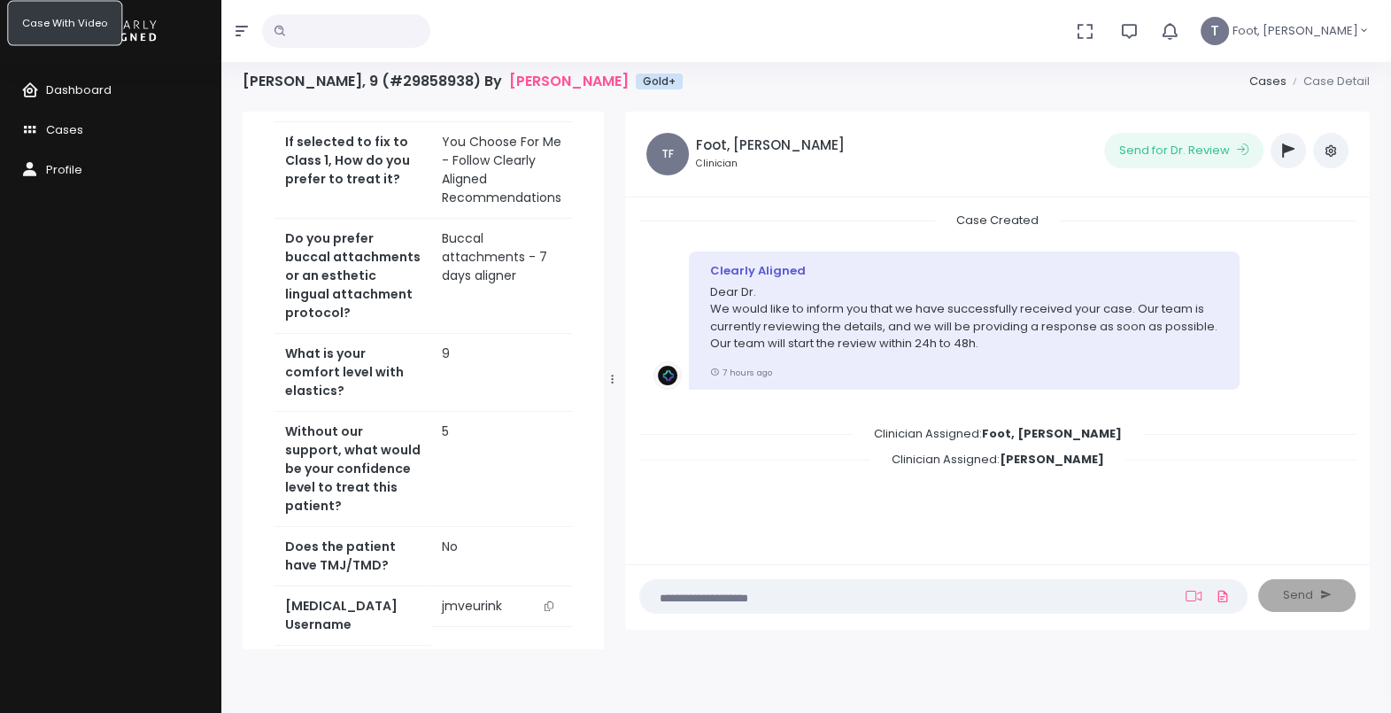
scroll to position [1217, 0]
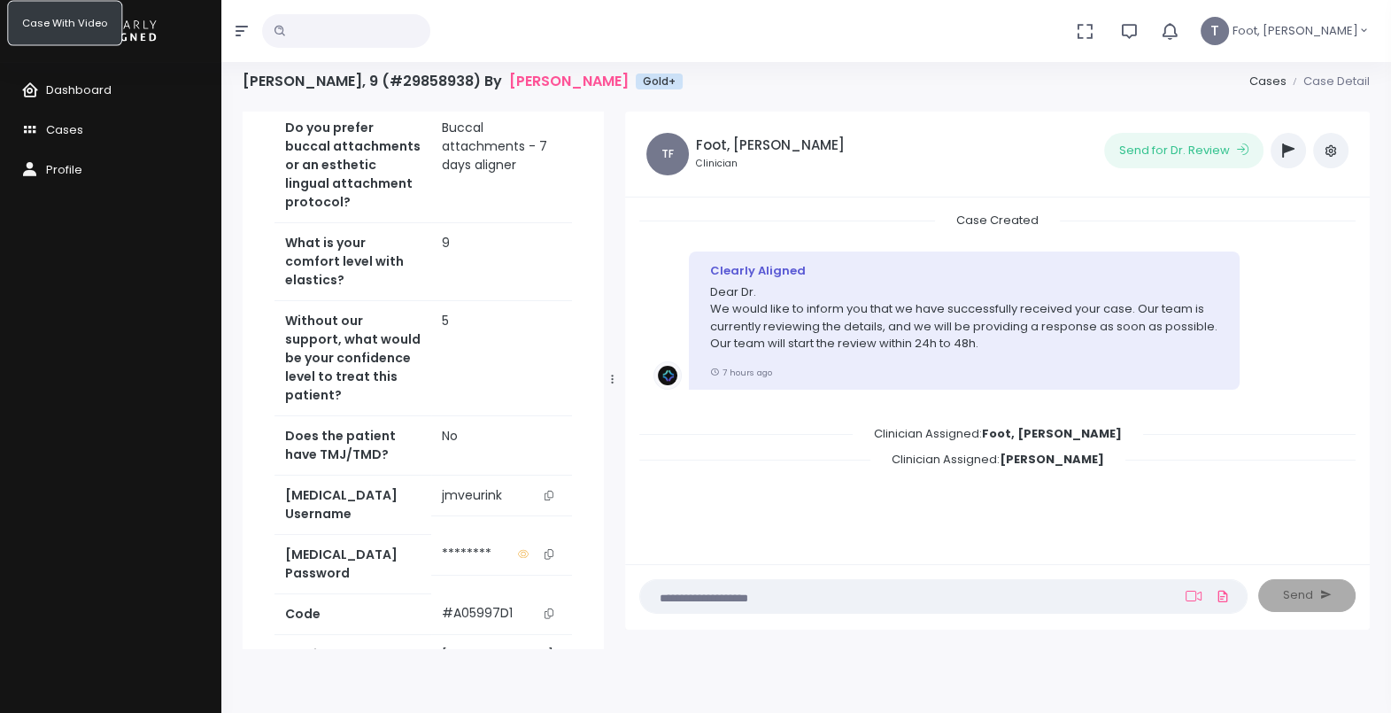
click at [554, 486] on button "scrollable content" at bounding box center [549, 495] width 25 height 19
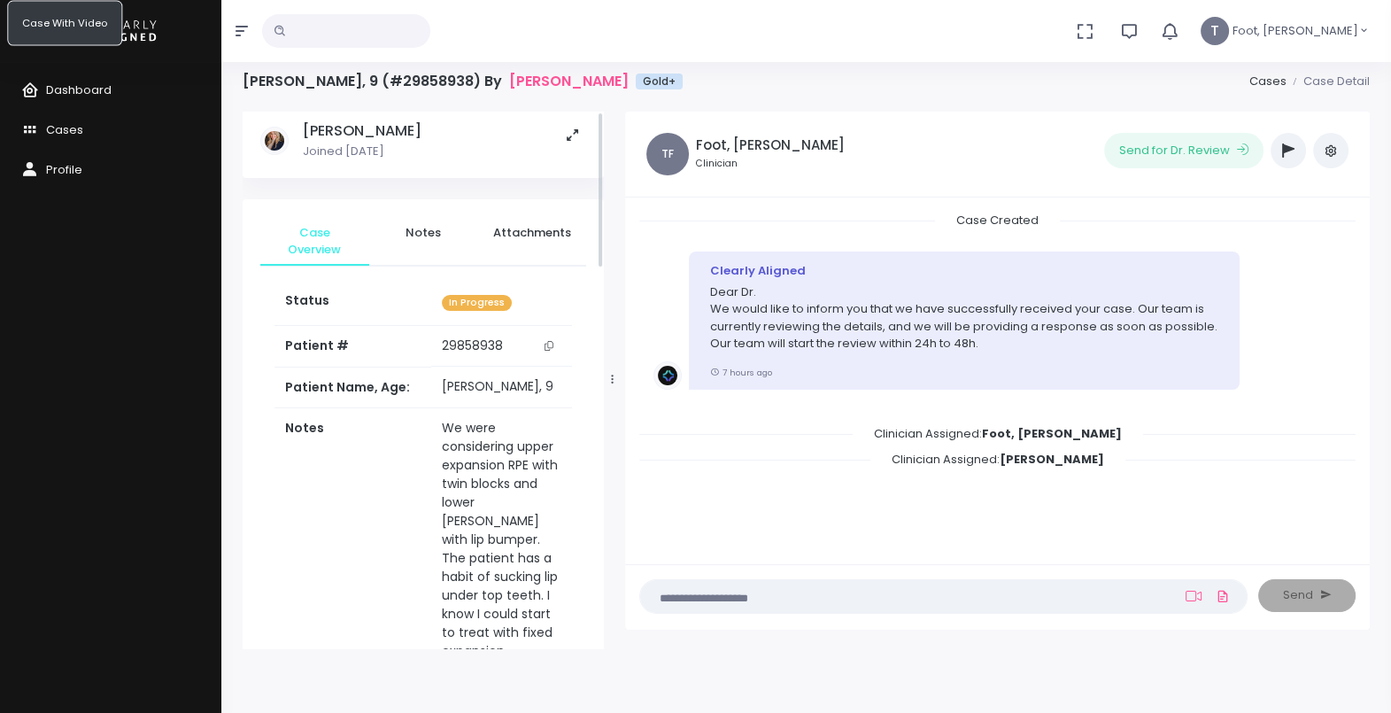
scroll to position [0, 0]
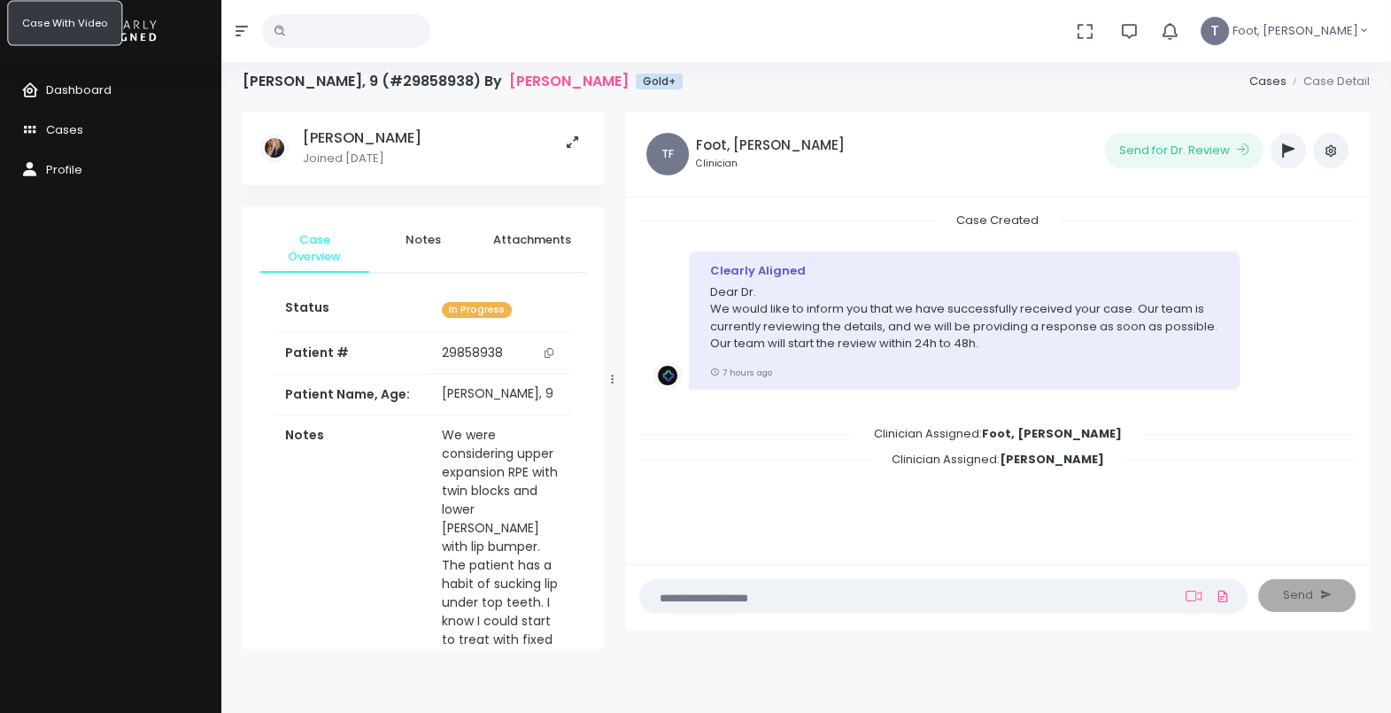
click at [472, 356] on td "29858938" at bounding box center [501, 353] width 141 height 41
click at [552, 350] on icon "scrollable content" at bounding box center [548, 353] width 9 height 10
click at [553, 359] on button "scrollable content" at bounding box center [549, 353] width 25 height 19
click at [75, 127] on span "Cases" at bounding box center [64, 129] width 37 height 17
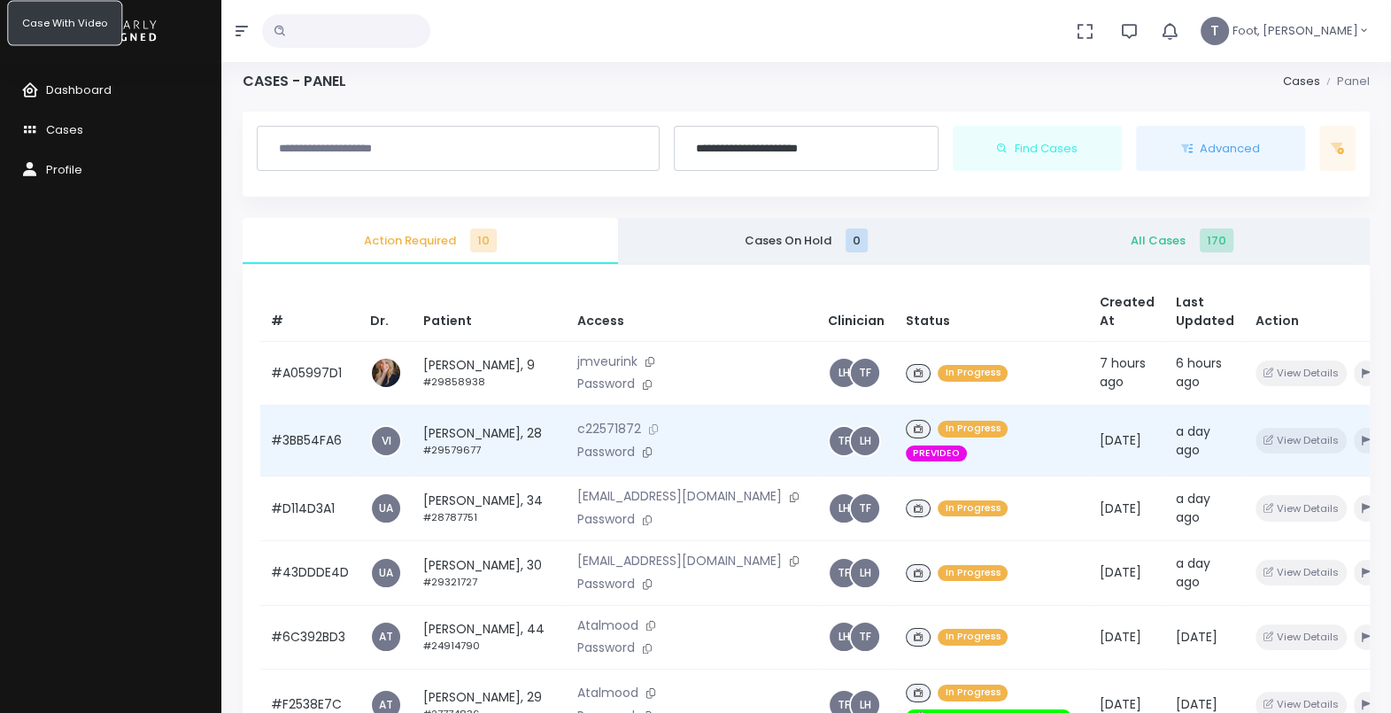
click at [649, 434] on icon at bounding box center [653, 429] width 9 height 10
click at [438, 436] on td "[PERSON_NAME], 28 #29579677" at bounding box center [490, 440] width 154 height 71
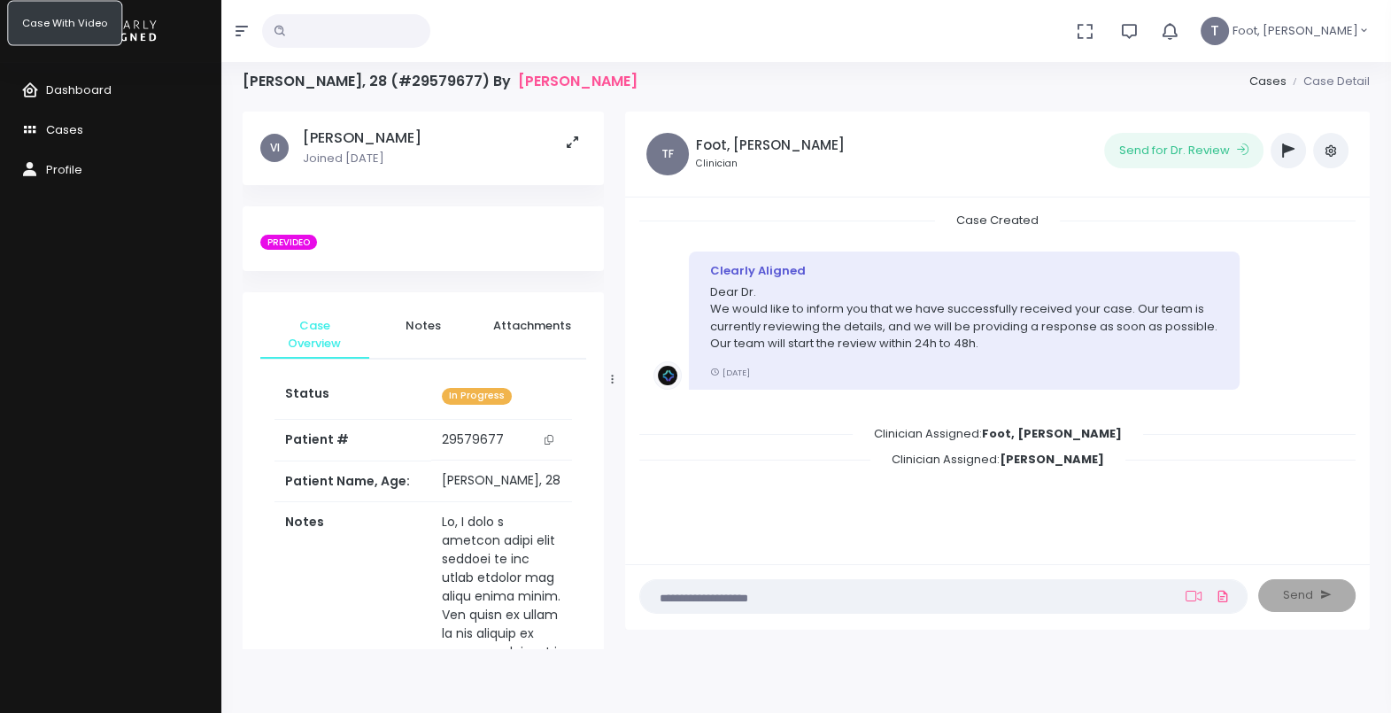
click at [83, 127] on link "Cases" at bounding box center [110, 131] width 221 height 40
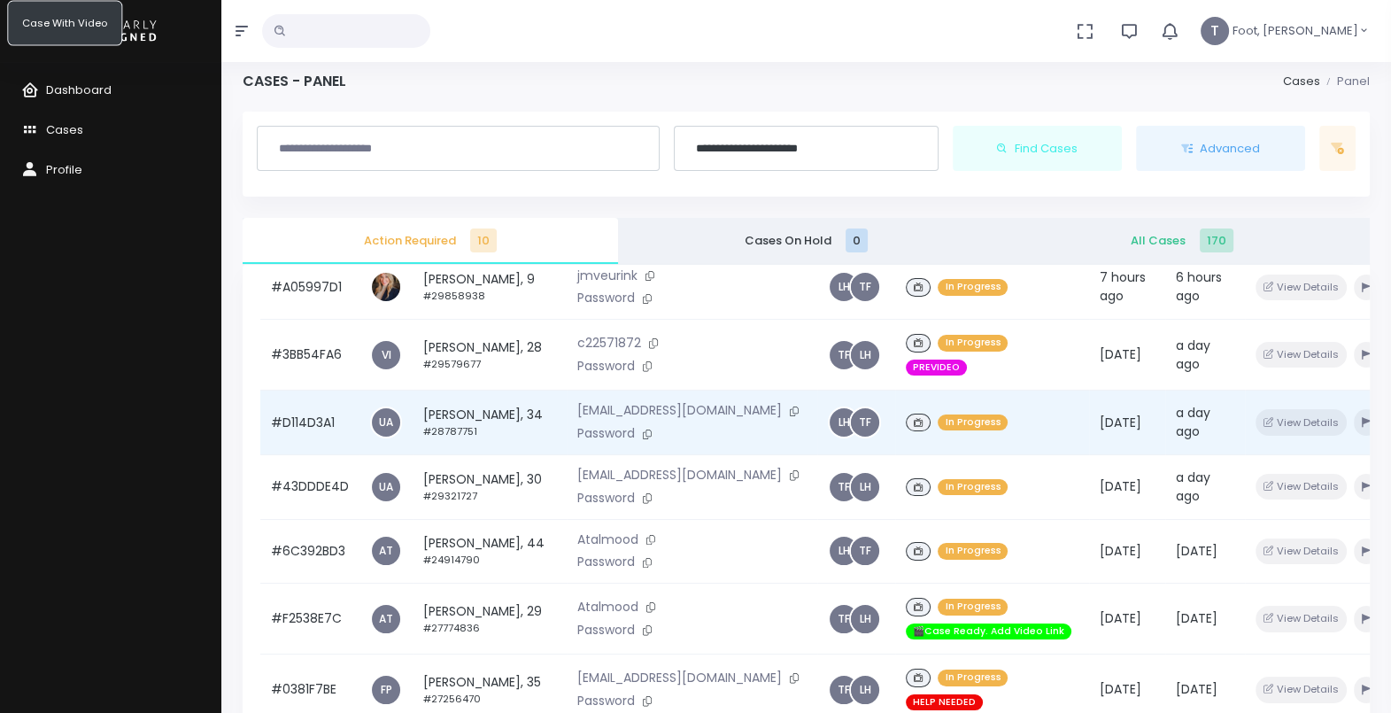
scroll to position [205, 0]
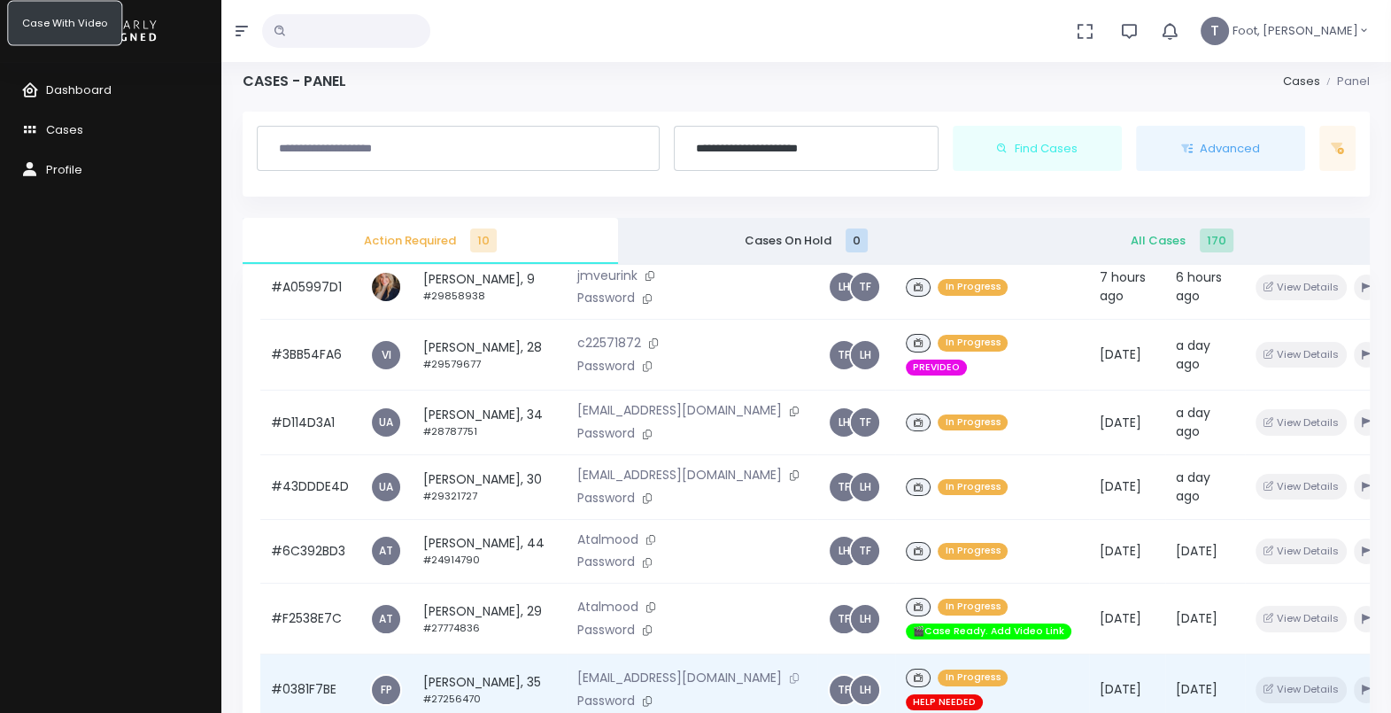
drag, startPoint x: 737, startPoint y: 668, endPoint x: 749, endPoint y: 668, distance: 12.4
click at [790, 673] on icon at bounding box center [794, 678] width 9 height 10
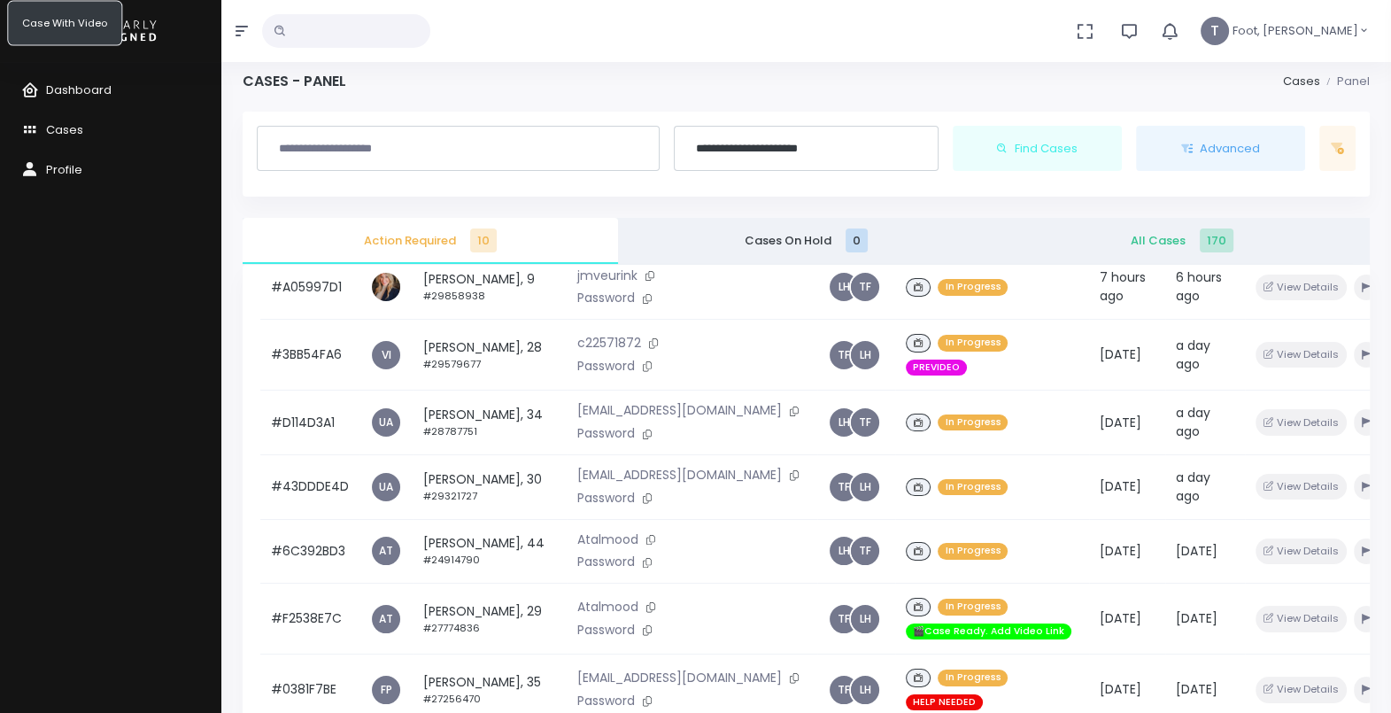
click at [185, 582] on div "Dashboard Cases Profile" at bounding box center [110, 387] width 221 height 651
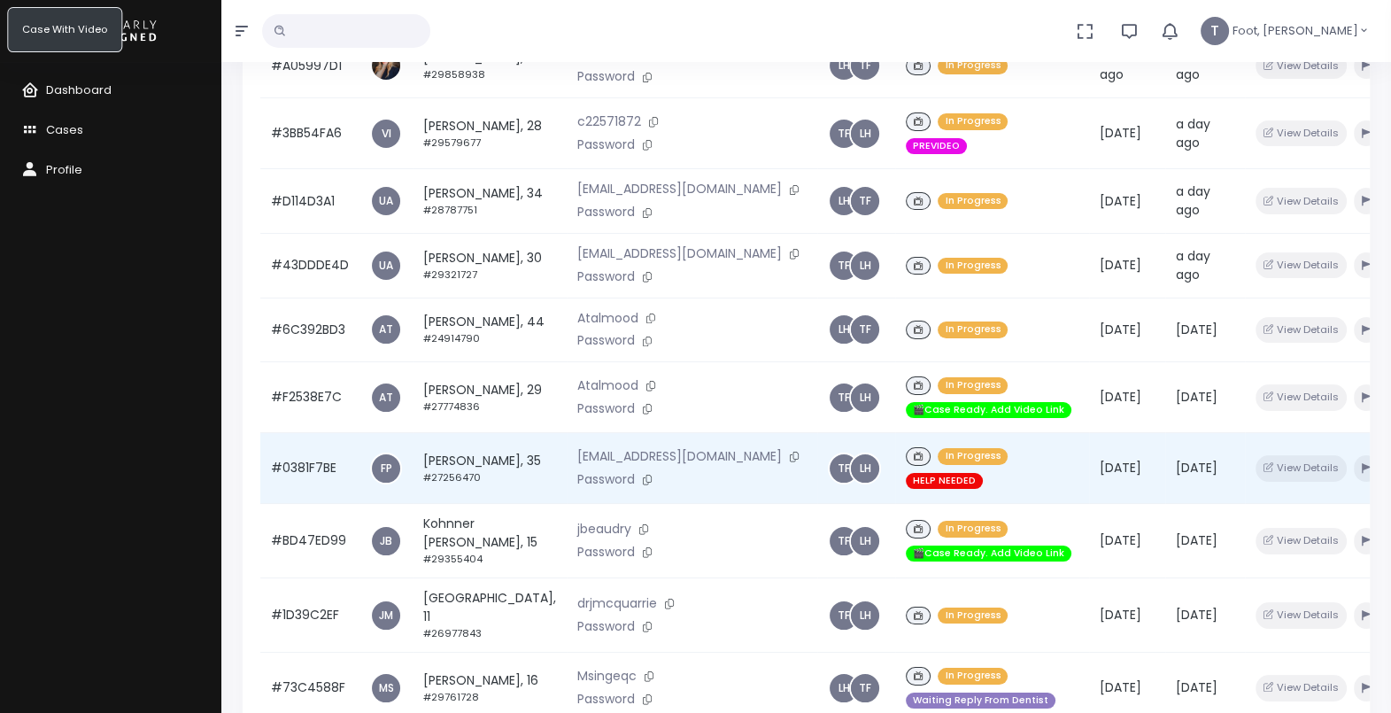
scroll to position [343, 0]
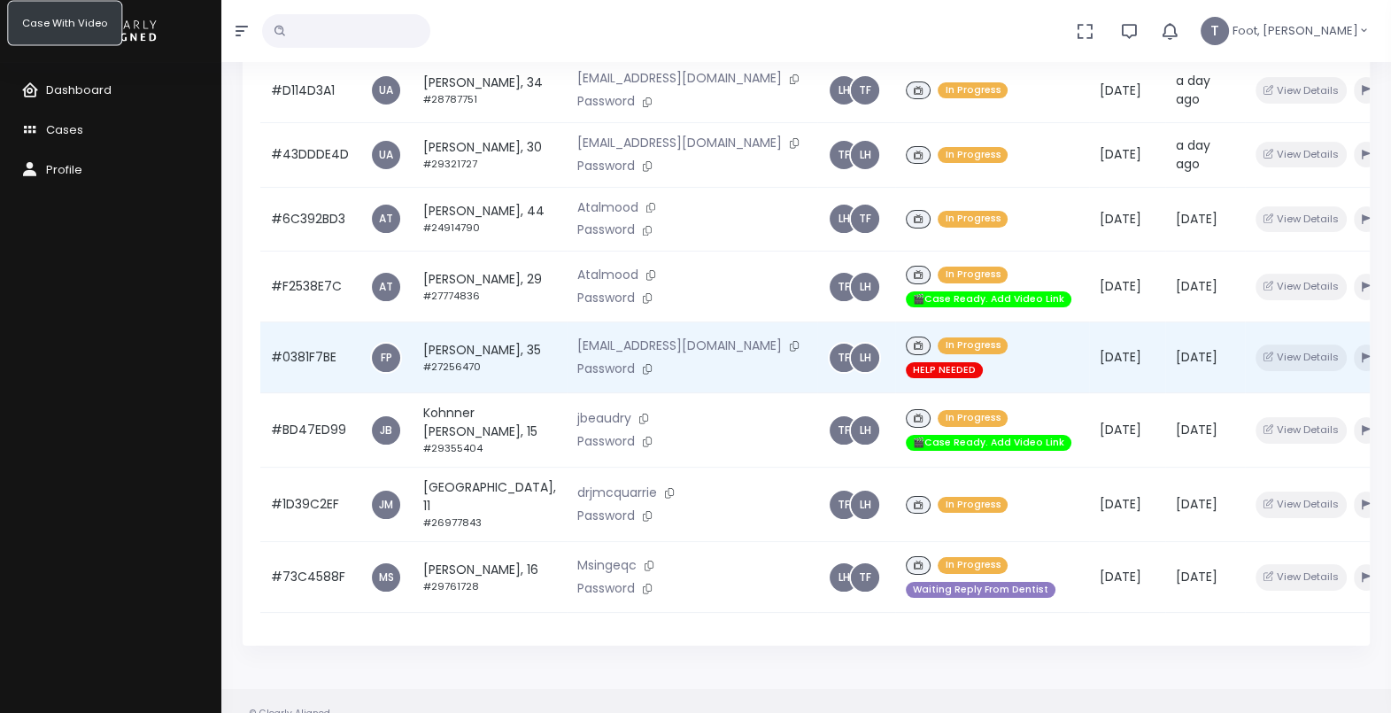
click at [430, 341] on td "[PERSON_NAME], 35 #27256470" at bounding box center [490, 357] width 154 height 71
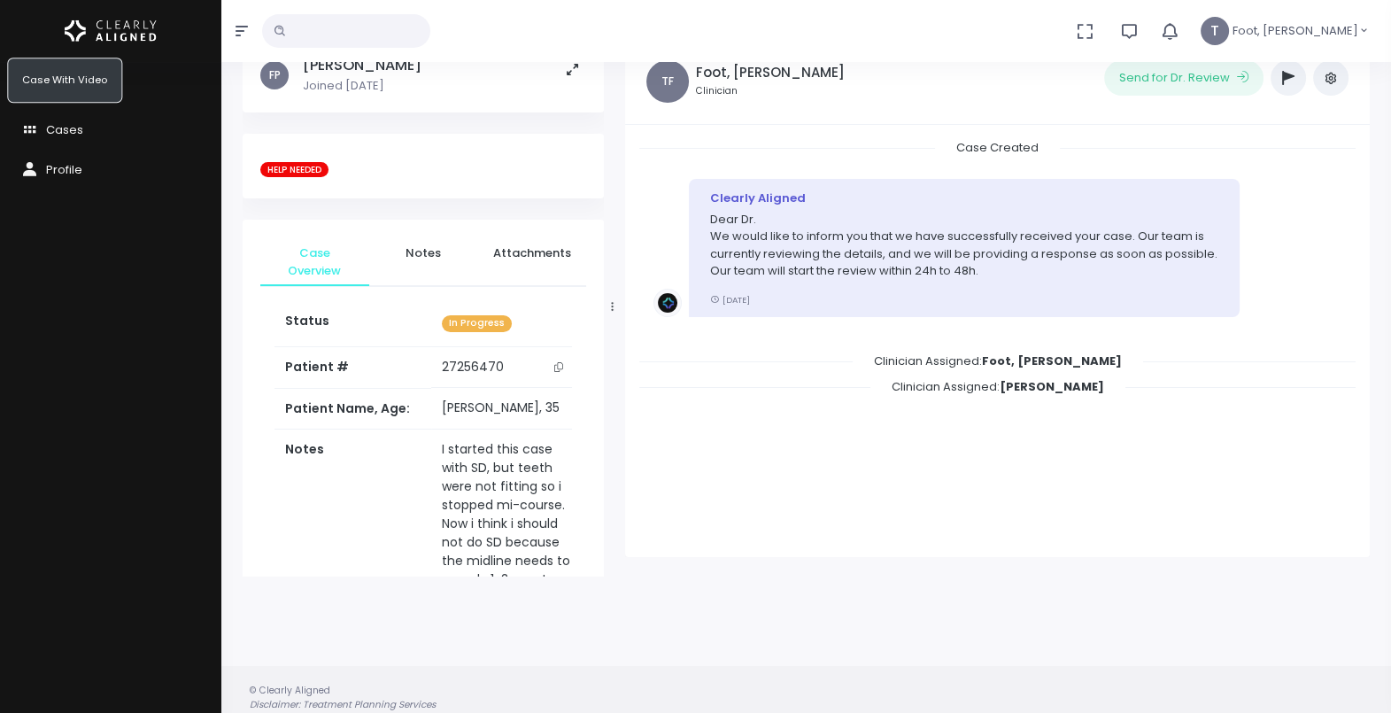
scroll to position [141, 0]
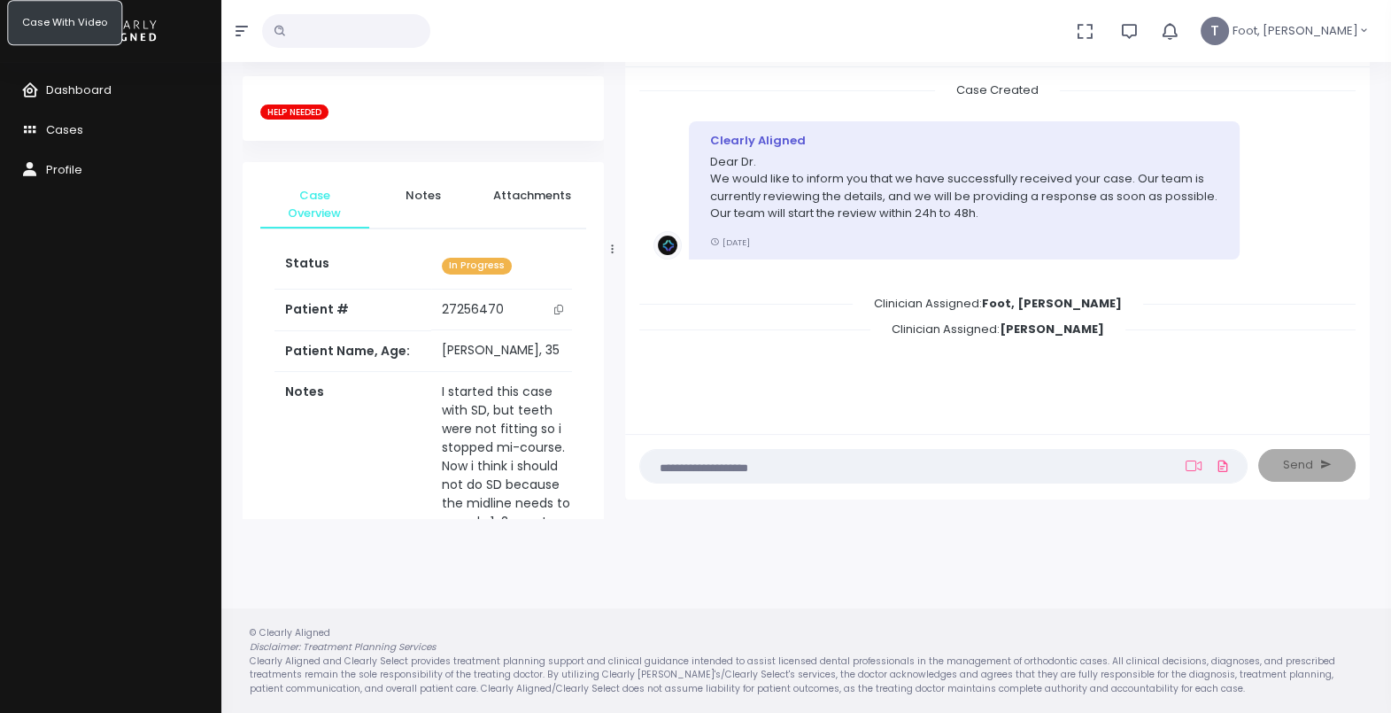
click at [120, 326] on div "Dashboard Cases Profile" at bounding box center [110, 387] width 221 height 651
click at [77, 135] on span "Cases" at bounding box center [64, 129] width 37 height 17
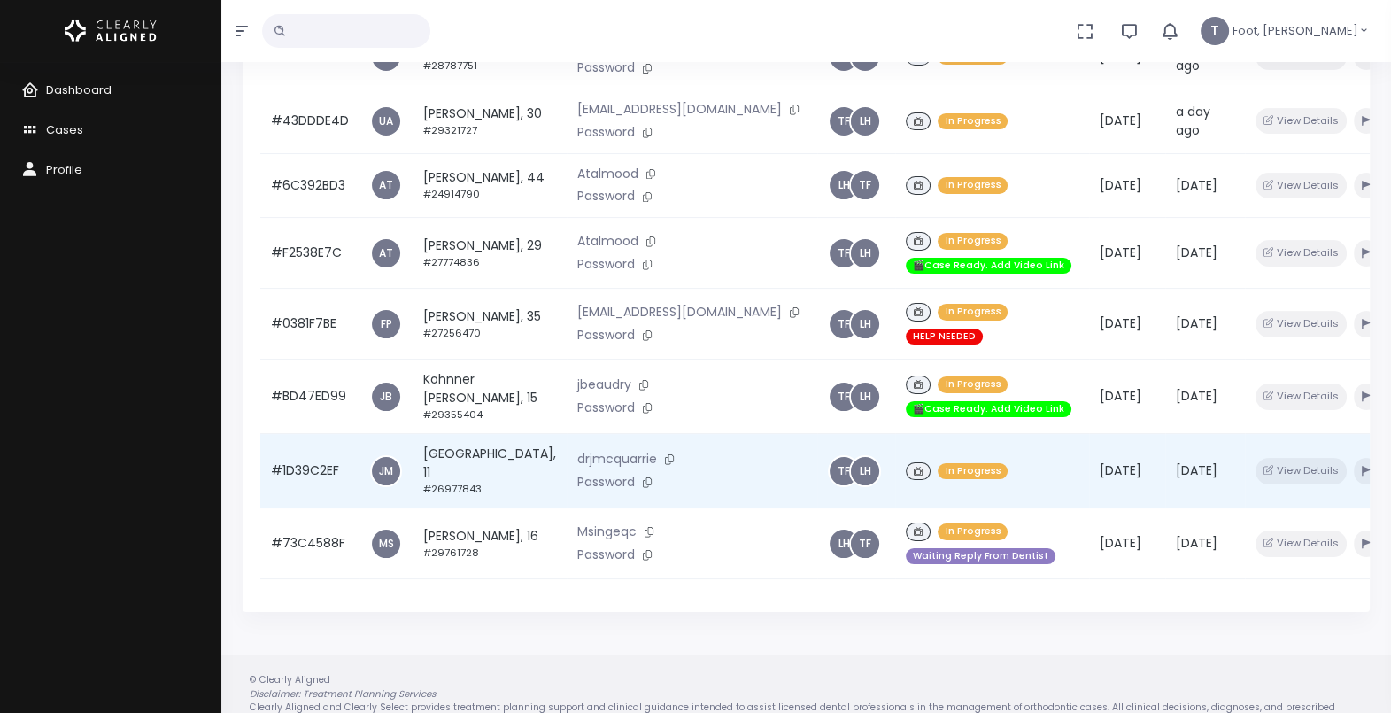
scroll to position [422, 0]
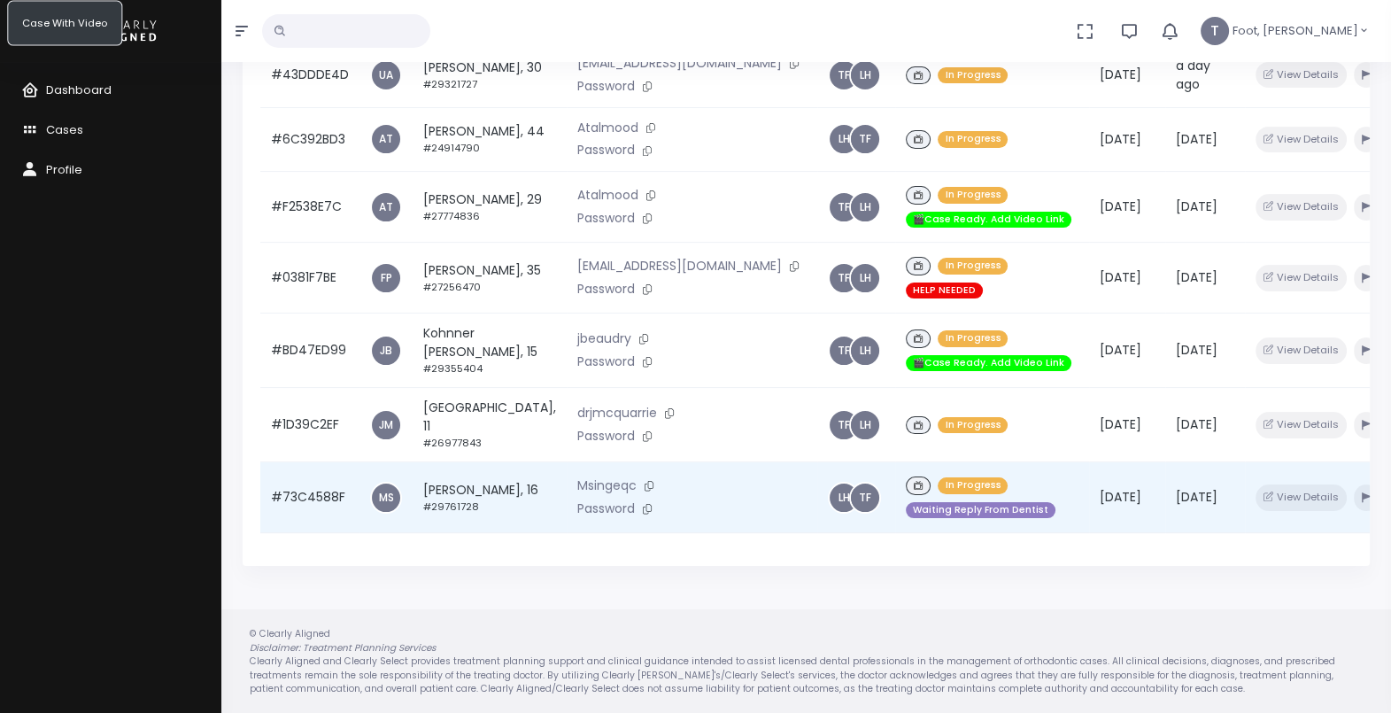
click at [443, 487] on td "[PERSON_NAME], 16 #29761728" at bounding box center [490, 497] width 154 height 71
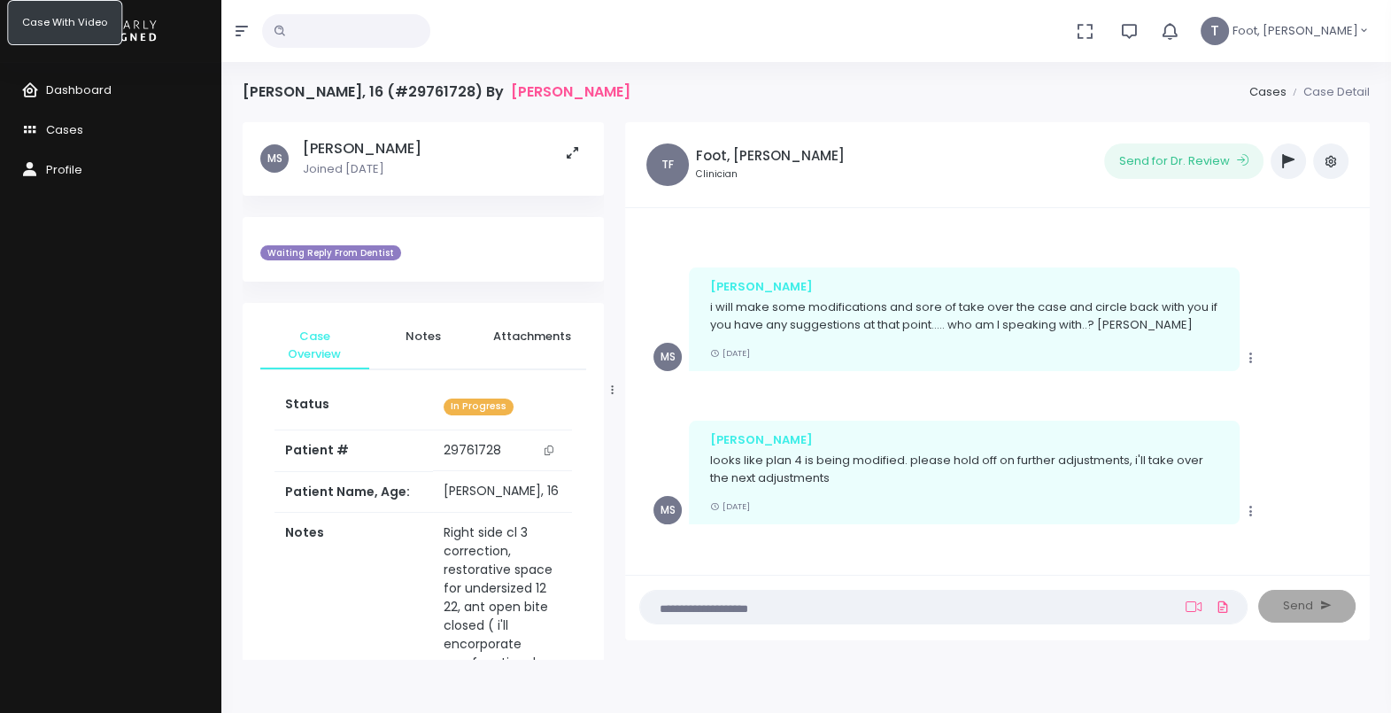
click at [1297, 158] on button "button" at bounding box center [1287, 160] width 35 height 35
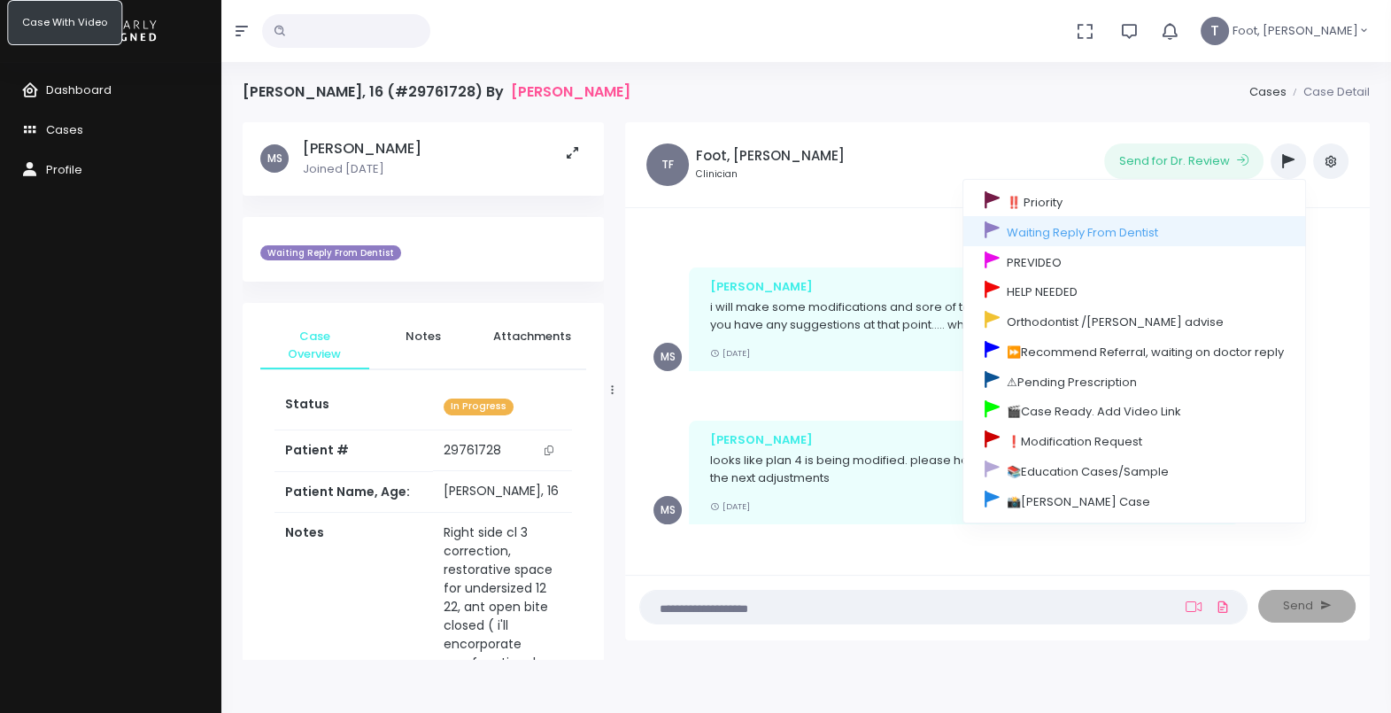
click at [899, 151] on ul "Send for Dr. Review ‼️ Priority Waiting Reply From Dentist PREVIDEO HELP NEEDED…" at bounding box center [1118, 160] width 460 height 35
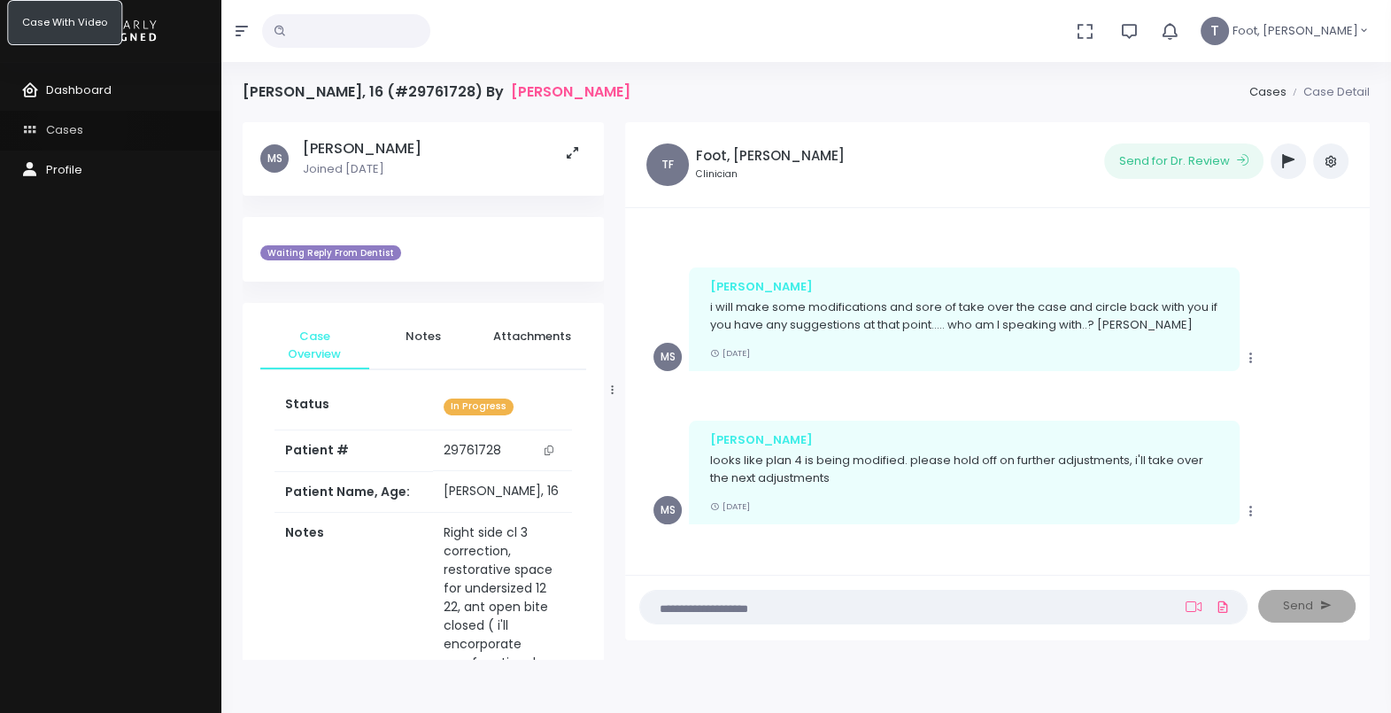
click at [82, 127] on link "Cases" at bounding box center [110, 131] width 221 height 40
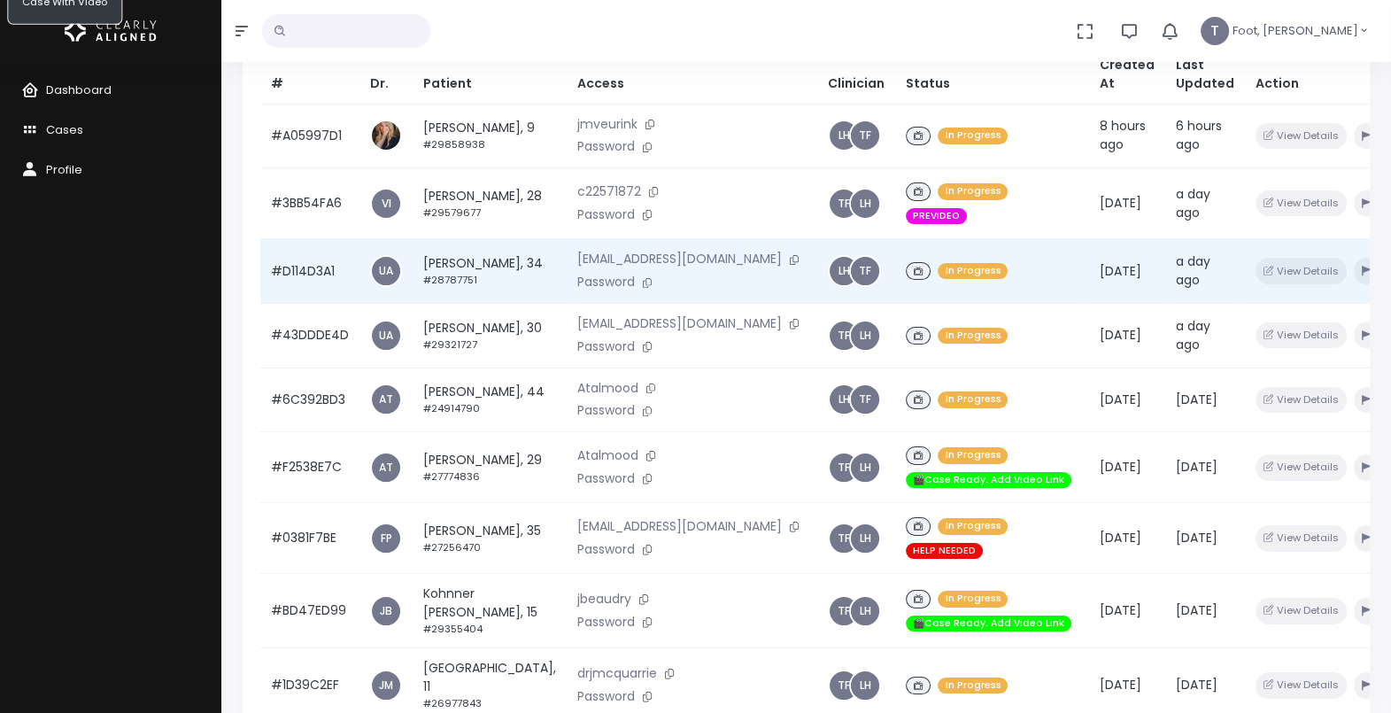
scroll to position [220, 0]
